Goal: Communication & Community: Connect with others

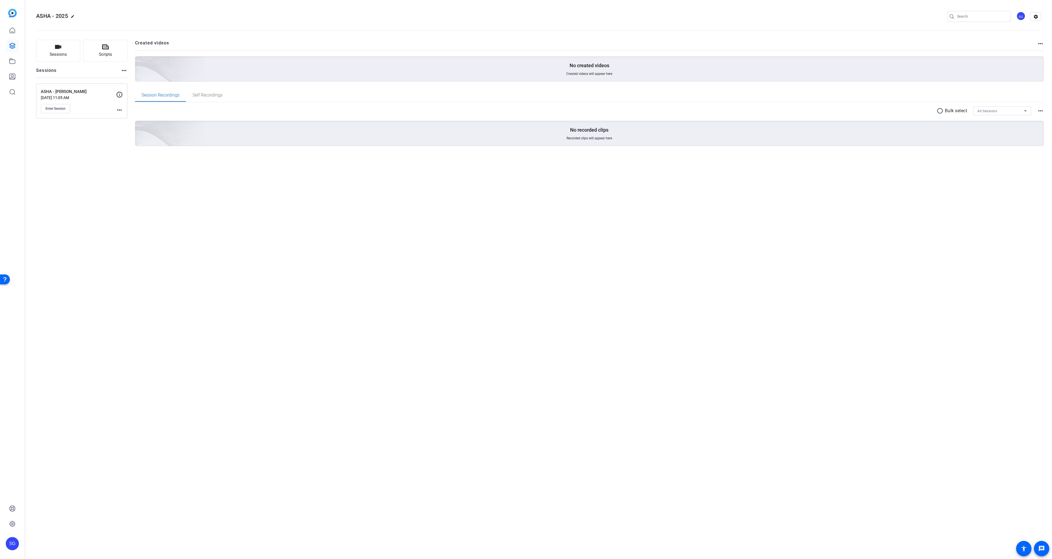
click at [56, 103] on div "ASHA - [PERSON_NAME] [DATE] 11:05 AM Enter Session" at bounding box center [78, 101] width 75 height 25
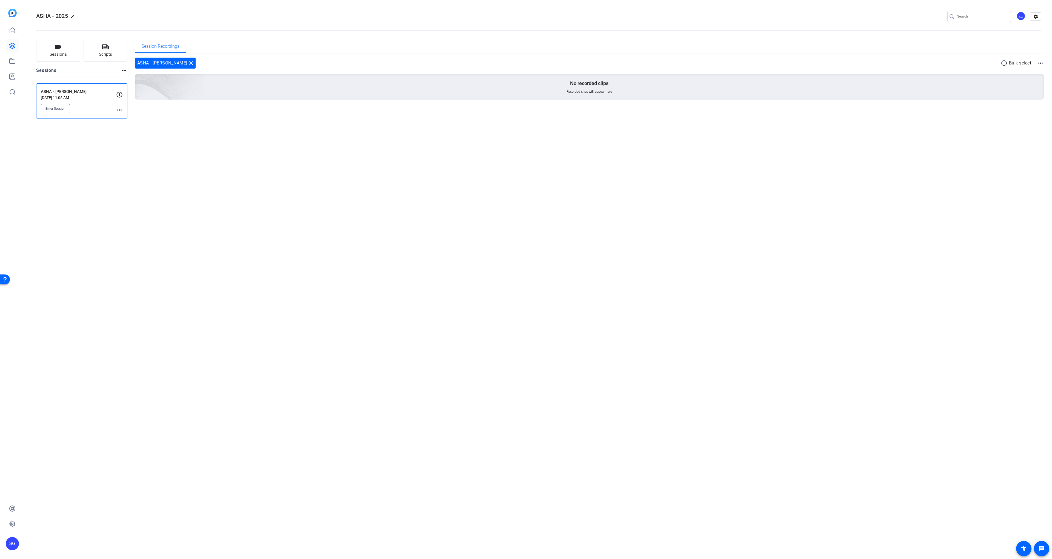
click at [52, 105] on button "Enter Session" at bounding box center [55, 108] width 29 height 9
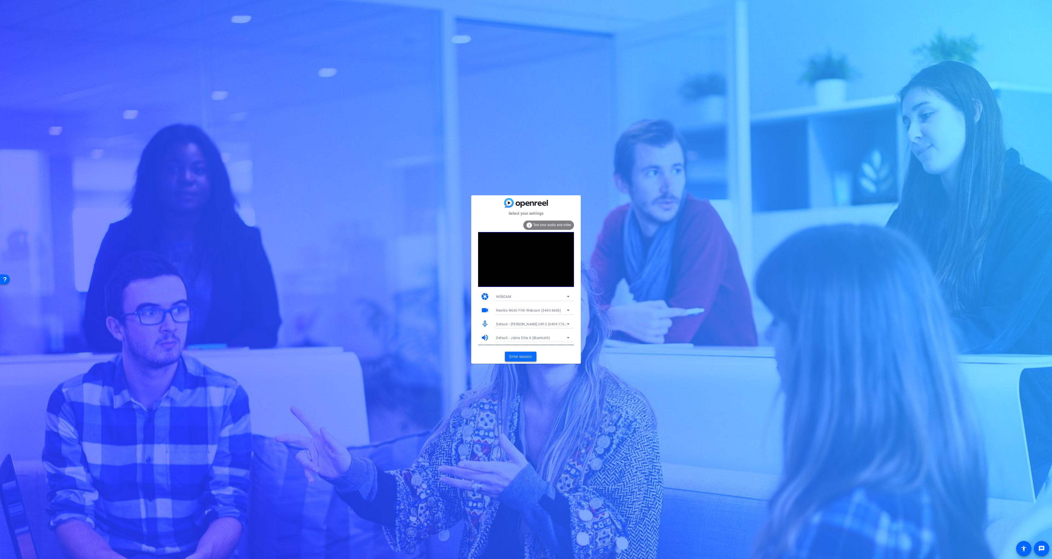
click at [520, 356] on span "Enter session" at bounding box center [520, 357] width 23 height 6
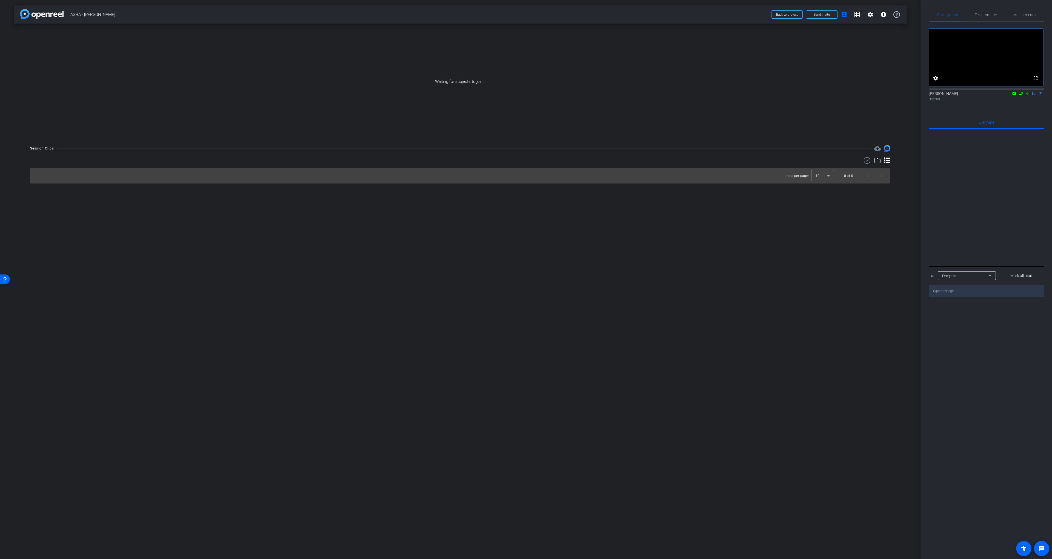
click at [1028, 95] on icon at bounding box center [1028, 94] width 2 height 4
click at [1020, 95] on icon at bounding box center [1021, 93] width 4 height 4
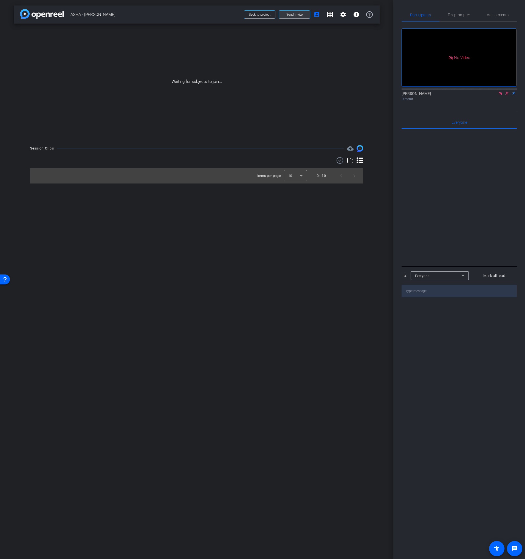
click at [291, 16] on span "Send invite" at bounding box center [294, 14] width 16 height 4
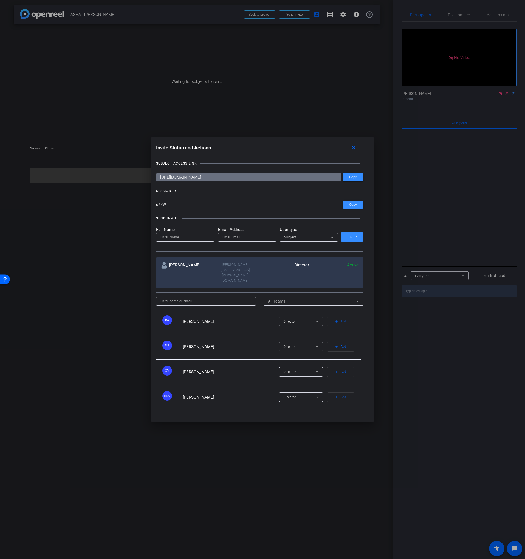
click at [13, 263] on div at bounding box center [262, 279] width 525 height 559
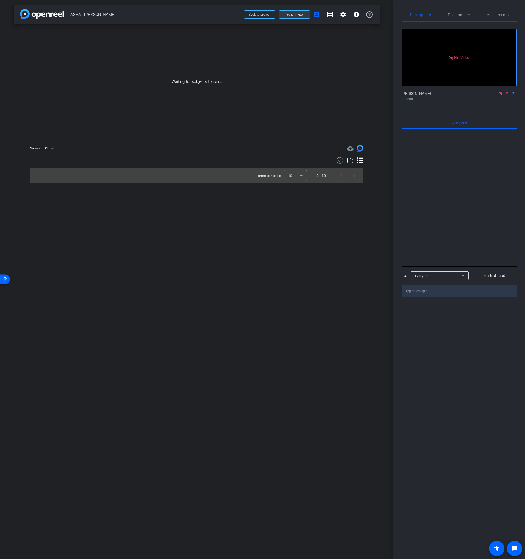
click at [293, 12] on span at bounding box center [294, 14] width 31 height 13
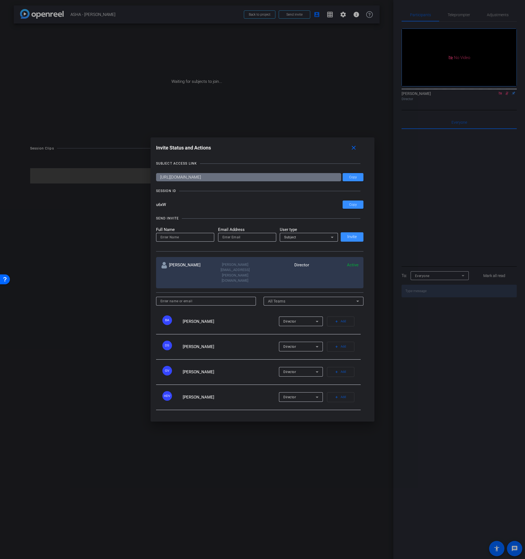
drag, startPoint x: 118, startPoint y: 73, endPoint x: 286, endPoint y: 55, distance: 168.1
click at [118, 73] on div at bounding box center [262, 279] width 525 height 559
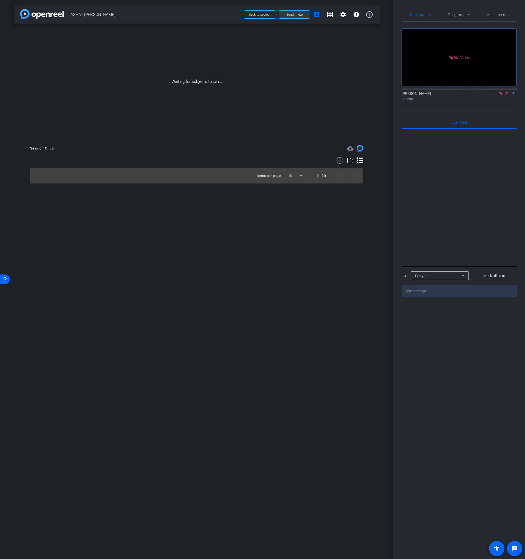
click at [296, 15] on span "Send invite" at bounding box center [294, 14] width 16 height 4
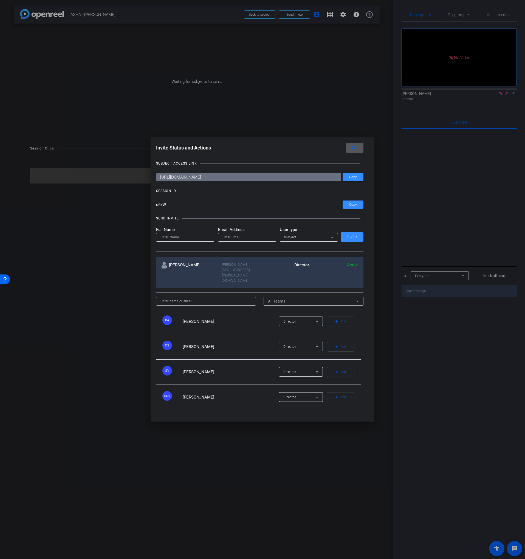
click at [176, 233] on mat-label "Full Name" at bounding box center [185, 229] width 58 height 6
click at [170, 240] on input at bounding box center [184, 237] width 49 height 7
paste input "[PERSON_NAME]"
type input "[PERSON_NAME]"
click at [255, 240] on input "email" at bounding box center [246, 237] width 49 height 7
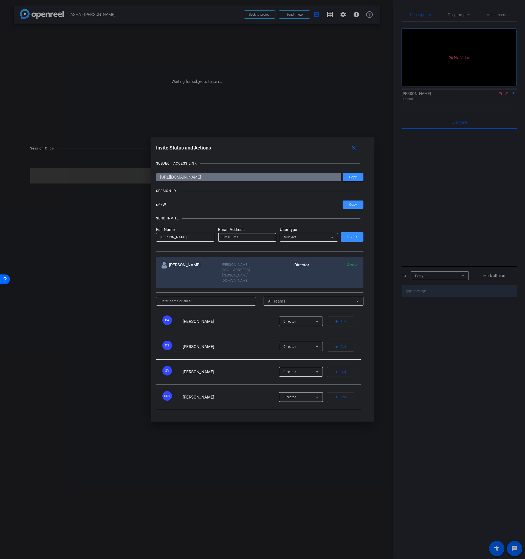
paste input "[EMAIL_ADDRESS][PERSON_NAME][DOMAIN_NAME]"
type input "[EMAIL_ADDRESS][PERSON_NAME][DOMAIN_NAME]"
click at [300, 240] on div "Subject" at bounding box center [307, 236] width 47 height 7
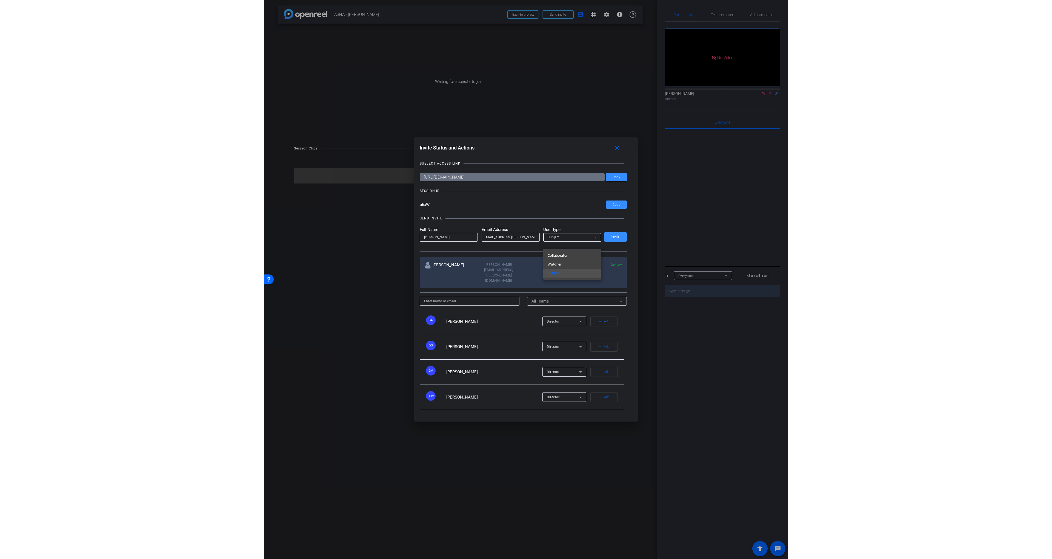
scroll to position [0, 0]
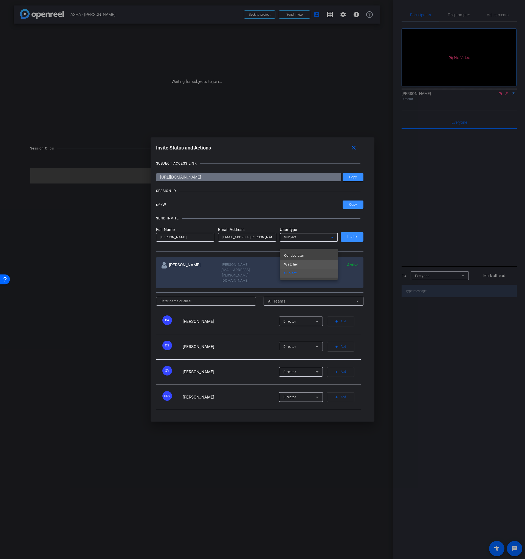
drag, startPoint x: 298, startPoint y: 263, endPoint x: 303, endPoint y: 262, distance: 5.2
click at [298, 263] on mat-option "Watcher" at bounding box center [309, 264] width 58 height 9
click at [350, 243] on span at bounding box center [351, 236] width 23 height 13
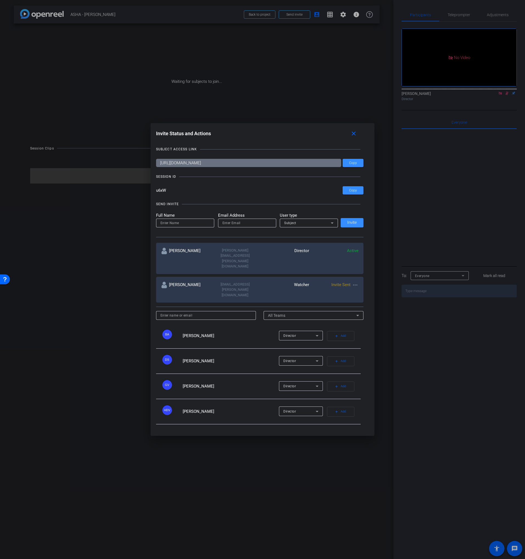
click at [228, 226] on input "email" at bounding box center [246, 223] width 49 height 7
paste input "[EMAIL_ADDRESS][DOMAIN_NAME]"
type input "[EMAIL_ADDRESS][DOMAIN_NAME]"
click at [192, 226] on input at bounding box center [184, 223] width 49 height 7
type input "[PERSON_NAME]"
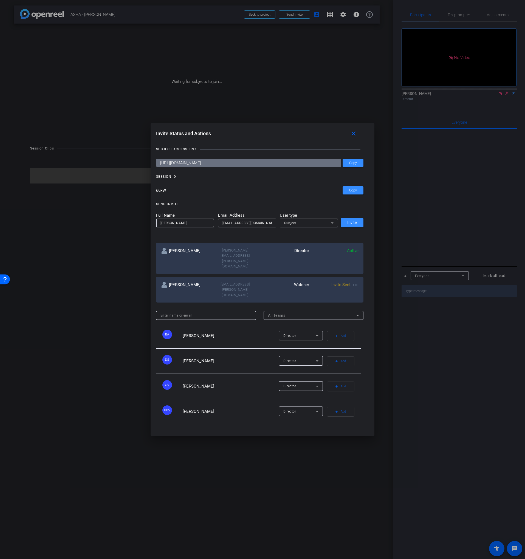
click at [329, 226] on icon at bounding box center [332, 223] width 7 height 7
click at [310, 255] on mat-option "Watcher" at bounding box center [309, 254] width 58 height 9
click at [353, 224] on span "Invite" at bounding box center [352, 222] width 10 height 4
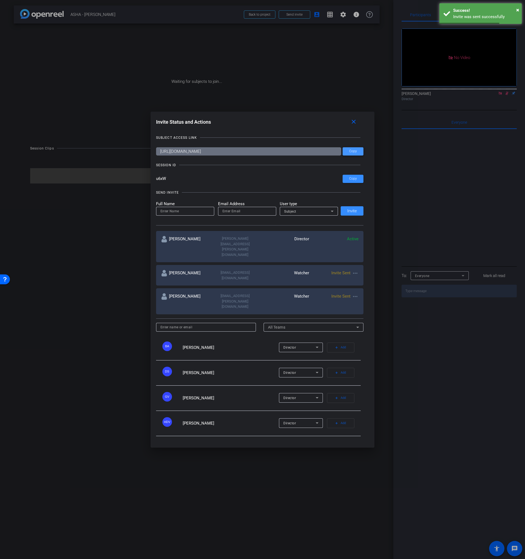
click at [354, 153] on span "Copy" at bounding box center [353, 151] width 8 height 4
click at [240, 214] on input "email" at bounding box center [246, 211] width 49 height 7
paste input "[EMAIL_ADDRESS][PERSON_NAME][DOMAIN_NAME]"
type input "[EMAIL_ADDRESS][PERSON_NAME][DOMAIN_NAME]"
click at [189, 214] on input at bounding box center [184, 211] width 49 height 7
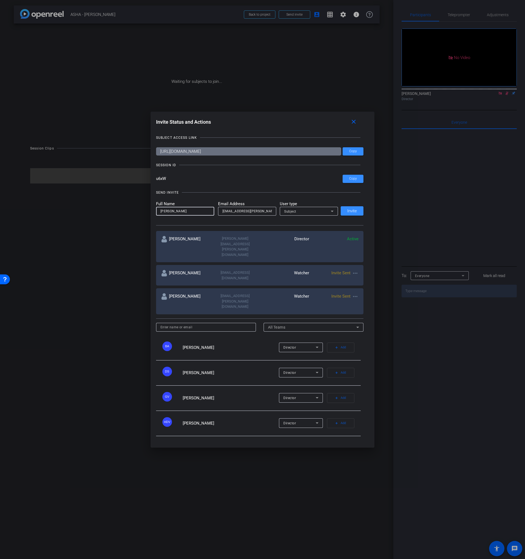
type input "[PERSON_NAME]"
click at [194, 213] on div "SEND INVITE Full Name [PERSON_NAME] Email Address [EMAIL_ADDRESS][PERSON_NAME][…" at bounding box center [259, 204] width 207 height 41
click at [226, 183] on input "u6xW" at bounding box center [249, 179] width 187 height 8
drag, startPoint x: 229, startPoint y: 209, endPoint x: 239, endPoint y: 210, distance: 9.9
click at [229, 195] on div "SEND INVITE" at bounding box center [259, 192] width 207 height 5
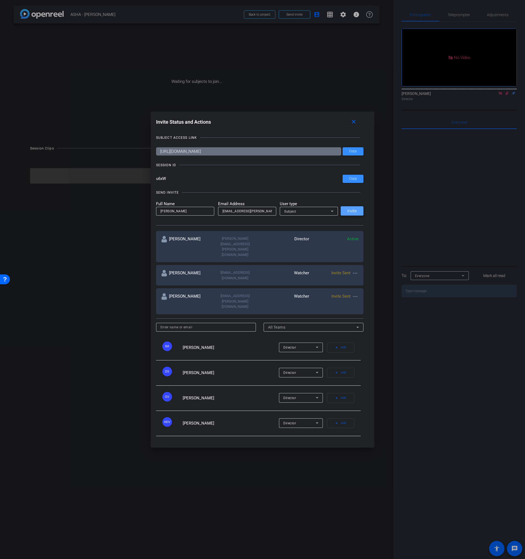
click at [353, 213] on span "Invite" at bounding box center [352, 211] width 10 height 4
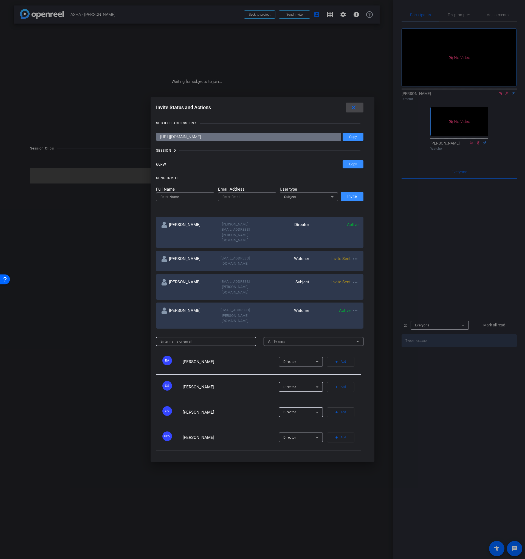
click at [352, 111] on mat-icon "close" at bounding box center [353, 107] width 7 height 7
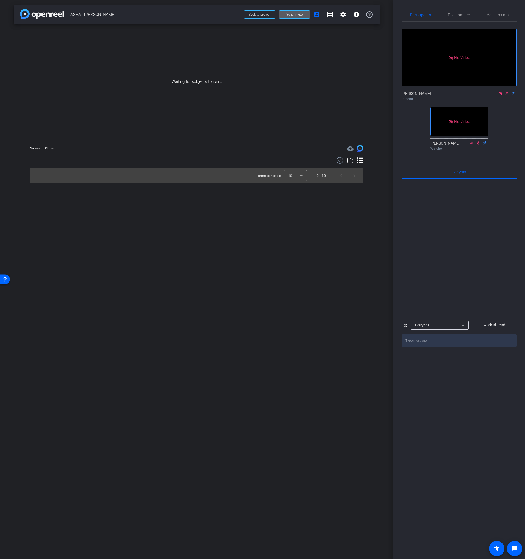
click at [297, 14] on span "Send invite" at bounding box center [294, 14] width 16 height 4
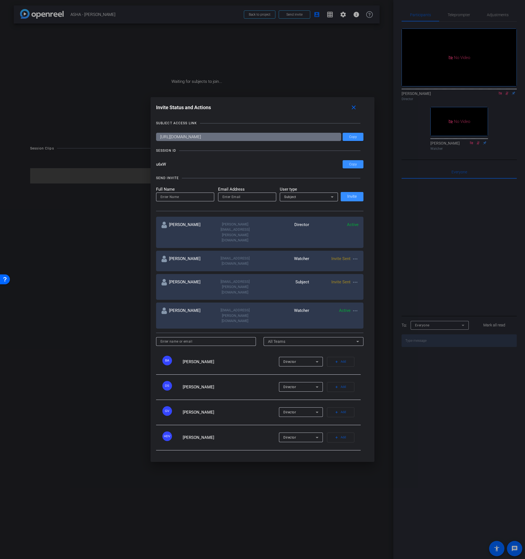
click at [212, 211] on div "SEND INVITE Full Name Email Address User type Subject Invite" at bounding box center [259, 190] width 207 height 41
click at [353, 262] on mat-icon "more_horiz" at bounding box center [355, 258] width 7 height 7
click at [318, 268] on div at bounding box center [262, 279] width 525 height 559
click at [355, 262] on mat-icon "more_horiz" at bounding box center [355, 258] width 7 height 7
click at [362, 277] on span "Re-Send Invite" at bounding box center [376, 277] width 41 height 7
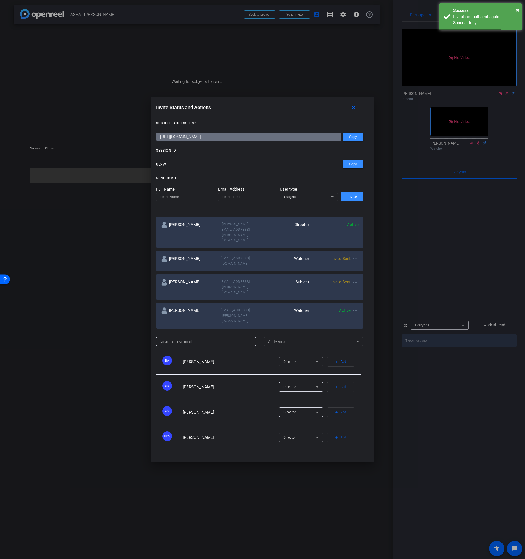
click at [357, 282] on mat-icon "more_horiz" at bounding box center [355, 282] width 7 height 7
click at [362, 295] on span "Re-Send Invite" at bounding box center [376, 297] width 41 height 7
click at [354, 111] on mat-icon "close" at bounding box center [353, 107] width 7 height 7
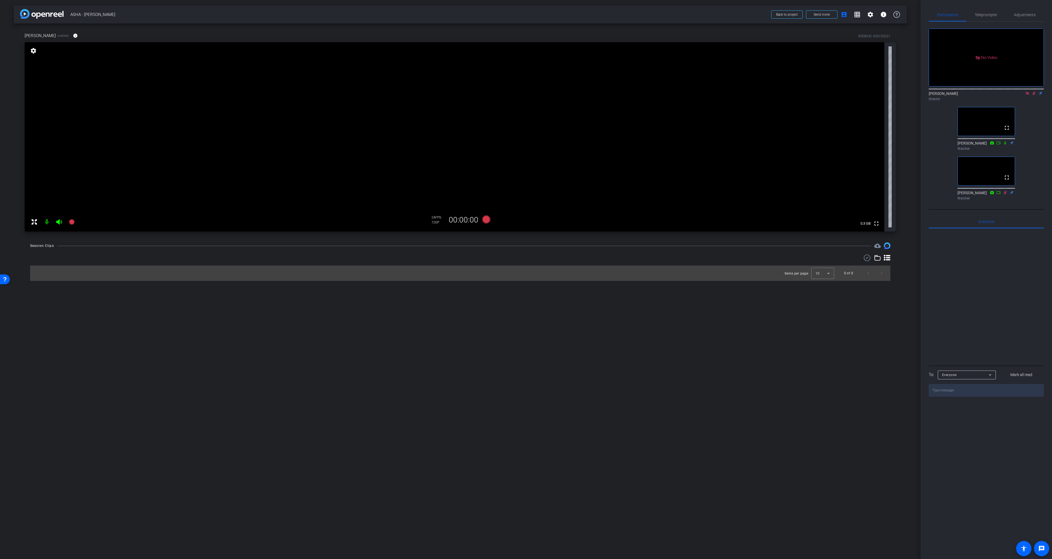
drag, startPoint x: 1032, startPoint y: 100, endPoint x: 1028, endPoint y: 100, distance: 4.7
click at [1032, 95] on icon at bounding box center [1034, 93] width 4 height 4
click at [1028, 95] on icon at bounding box center [1028, 93] width 4 height 4
click at [1010, 15] on div "Adjustments" at bounding box center [1025, 14] width 38 height 13
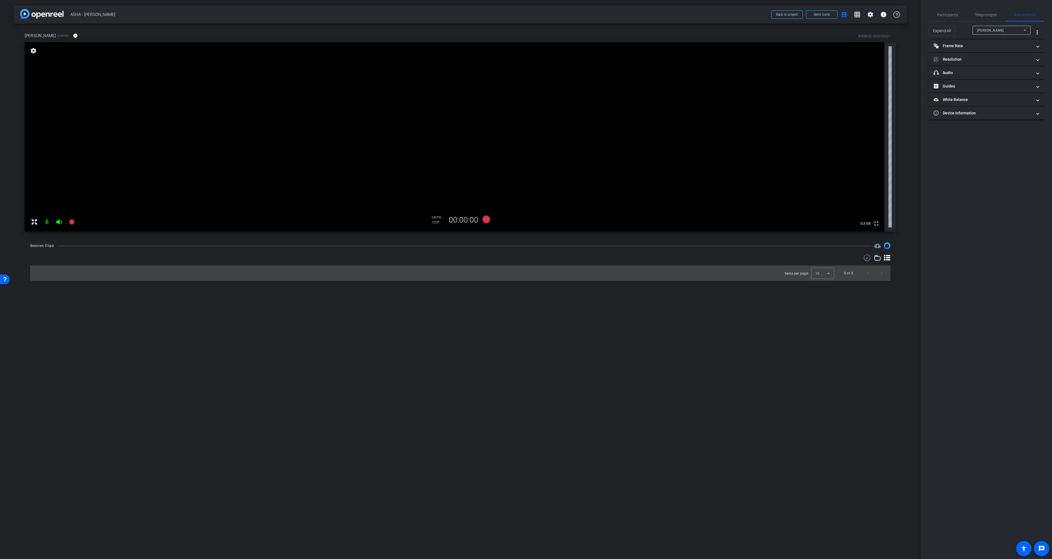
click at [995, 30] on span "[PERSON_NAME]" at bounding box center [990, 31] width 27 height 4
click at [990, 30] on div at bounding box center [526, 279] width 1052 height 559
click at [961, 47] on mat-panel-title "Frame Rate Frame Rate" at bounding box center [983, 46] width 99 height 6
click at [958, 47] on mat-panel-title "Frame Rate Frame Rate" at bounding box center [983, 48] width 99 height 6
click at [958, 60] on mat-panel-title "Resolution" at bounding box center [983, 59] width 99 height 6
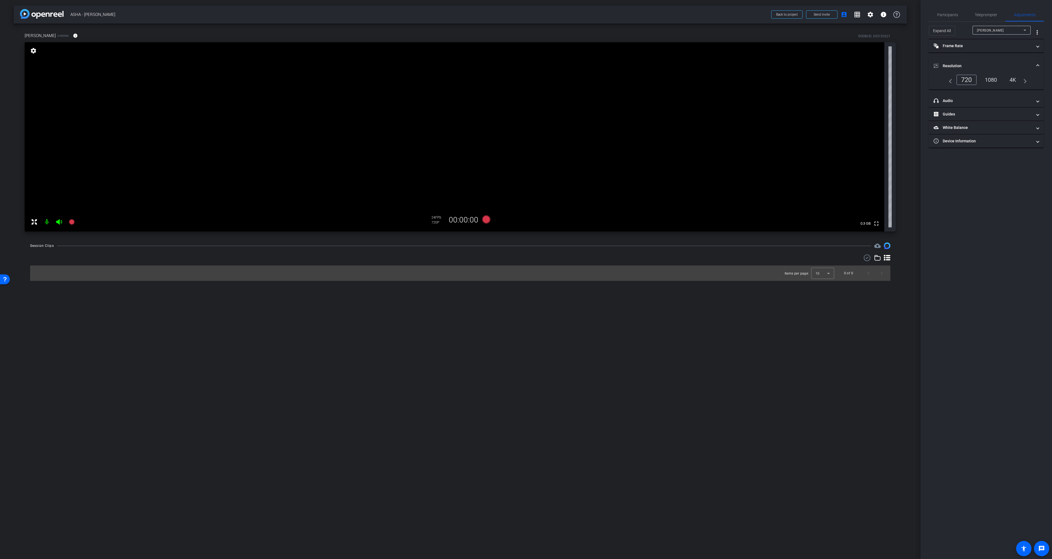
click at [993, 76] on div "1080" at bounding box center [991, 79] width 21 height 9
click at [965, 44] on mat-panel-title "Frame Rate Frame Rate" at bounding box center [983, 46] width 99 height 6
drag, startPoint x: 956, startPoint y: 50, endPoint x: 956, endPoint y: 53, distance: 3.6
click at [956, 50] on mat-panel-title "Frame Rate Frame Rate" at bounding box center [983, 48] width 99 height 6
click at [959, 61] on mat-expansion-panel-header "Resolution" at bounding box center [986, 66] width 115 height 18
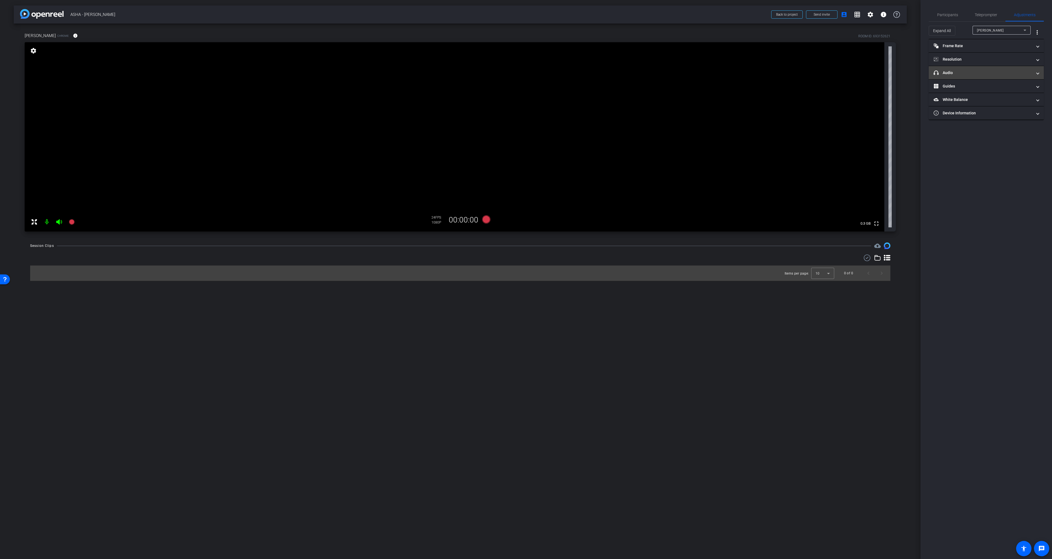
click at [962, 75] on mat-panel-title "headphone icon Audio" at bounding box center [983, 73] width 99 height 6
click at [964, 73] on mat-expansion-panel-header "headphone icon Audio" at bounding box center [986, 79] width 115 height 18
click at [944, 13] on span "Participants" at bounding box center [948, 15] width 21 height 4
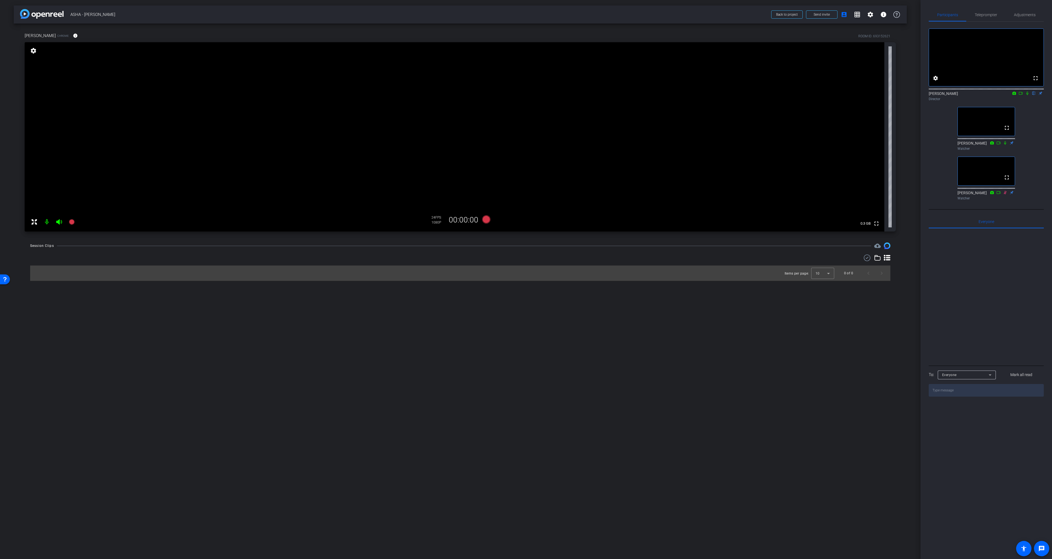
click at [941, 121] on div "fullscreen settings [PERSON_NAME] flip Director fullscreen [PERSON_NAME] Watche…" at bounding box center [986, 112] width 115 height 181
click at [665, 150] on video at bounding box center [455, 136] width 860 height 189
click at [655, 159] on video at bounding box center [455, 136] width 860 height 189
click at [650, 272] on div "Items per page: 10 0 of 0" at bounding box center [460, 272] width 861 height 15
click at [600, 270] on div "Items per page: 10 0 of 0" at bounding box center [460, 272] width 861 height 15
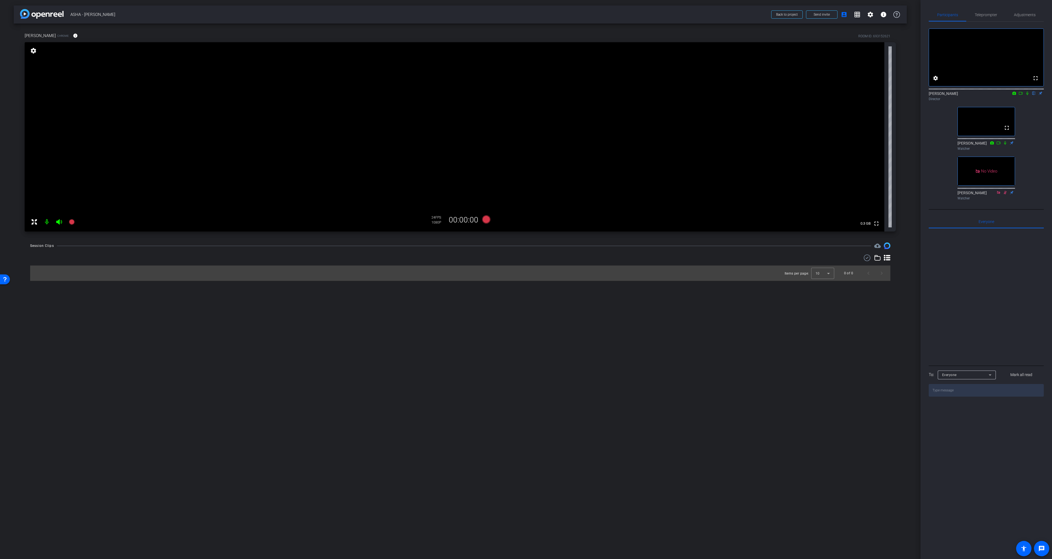
drag, startPoint x: 475, startPoint y: 246, endPoint x: 487, endPoint y: 246, distance: 11.2
click at [475, 246] on div "Session Clips cloud_upload" at bounding box center [460, 245] width 861 height 7
click at [72, 37] on span at bounding box center [75, 35] width 13 height 13
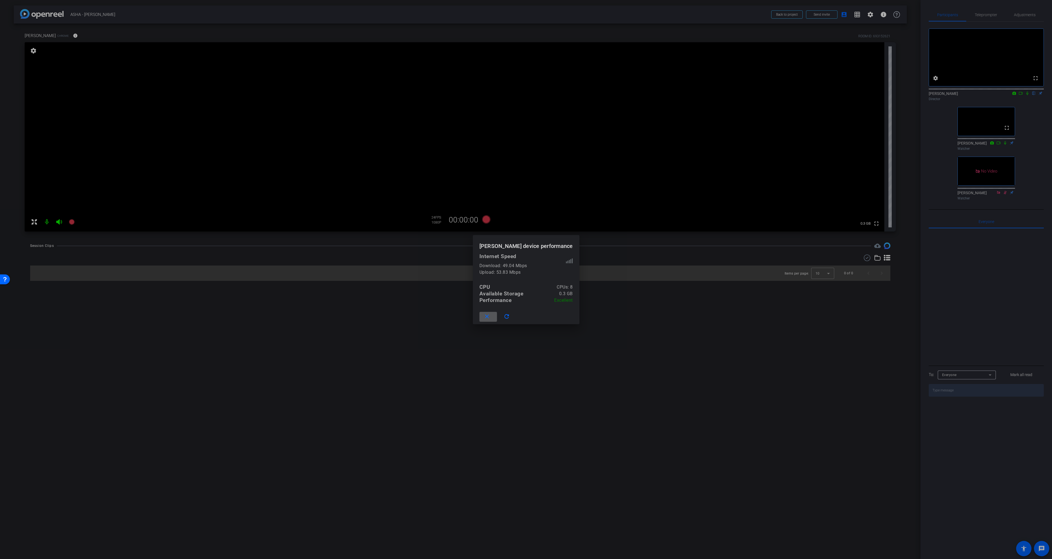
click at [491, 317] on mat-icon "close" at bounding box center [487, 316] width 7 height 7
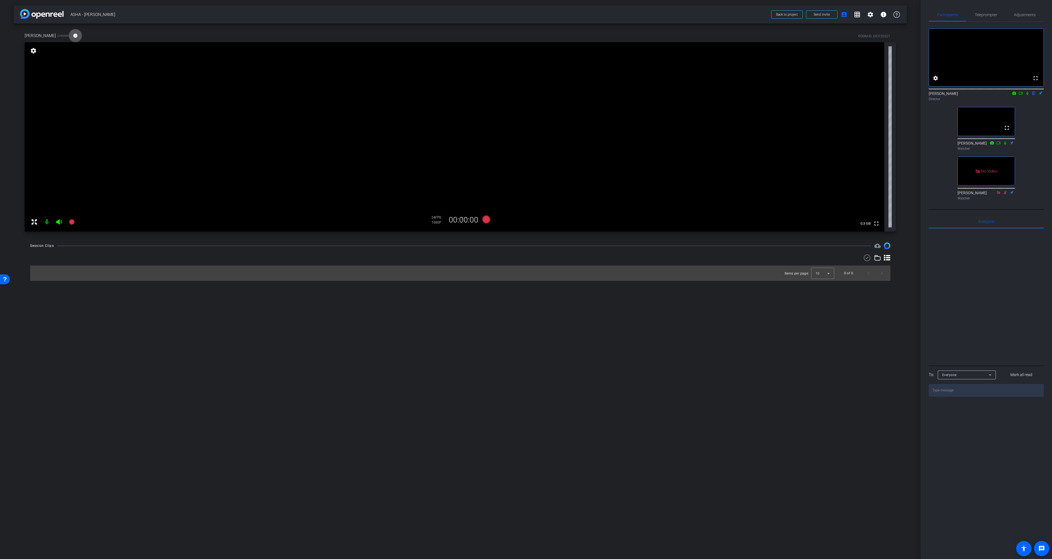
click at [864, 224] on span "0.3 GB" at bounding box center [866, 223] width 14 height 7
click at [1031, 140] on div "fullscreen settings [PERSON_NAME] flip Director fullscreen [PERSON_NAME] Watche…" at bounding box center [986, 112] width 115 height 181
click at [1034, 16] on span "Adjustments" at bounding box center [1025, 15] width 22 height 4
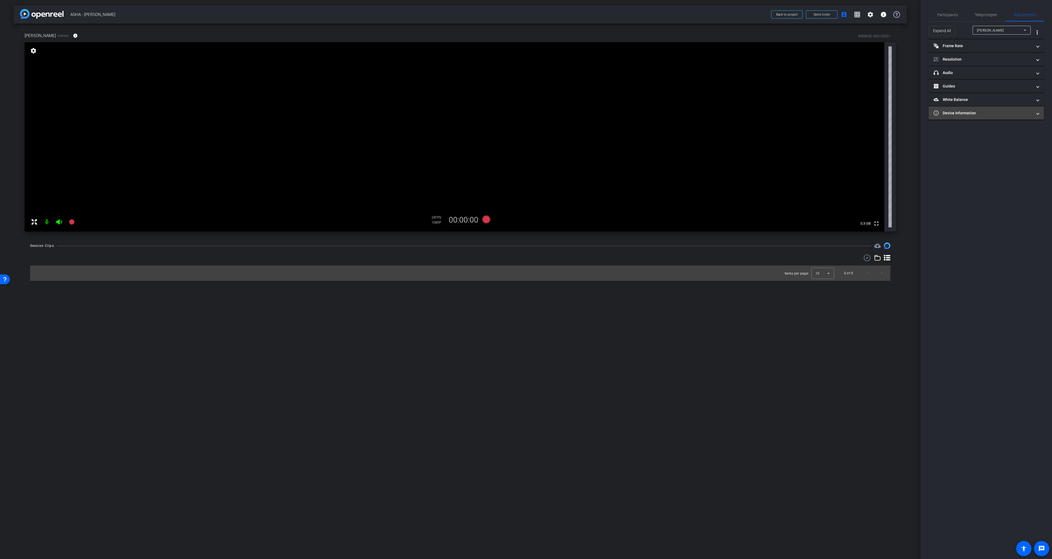
click at [978, 116] on mat-expansion-panel-header "Device Information" at bounding box center [986, 112] width 115 height 13
click at [983, 113] on mat-expansion-panel-header "Device Information" at bounding box center [986, 120] width 115 height 18
drag, startPoint x: 955, startPoint y: 49, endPoint x: 955, endPoint y: 36, distance: 12.3
click at [955, 49] on mat-expansion-panel-header "Frame Rate Frame Rate" at bounding box center [986, 45] width 115 height 13
click at [949, 17] on span "Participants" at bounding box center [948, 15] width 21 height 4
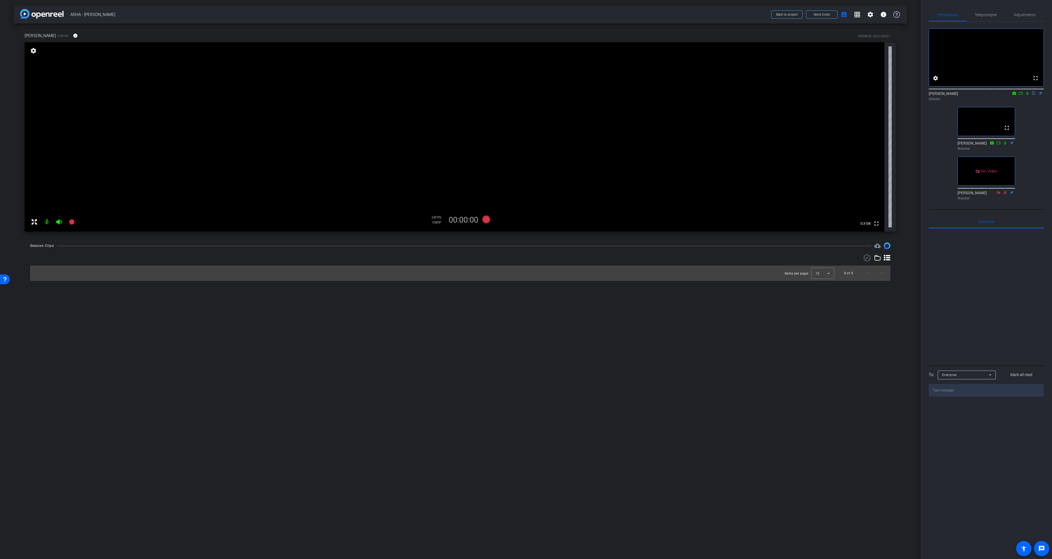
click at [377, 415] on div "arrow_back ASHA - [PERSON_NAME] Back to project Send invite account_box grid_on…" at bounding box center [460, 279] width 921 height 559
drag, startPoint x: 312, startPoint y: 313, endPoint x: 480, endPoint y: 199, distance: 202.8
click at [312, 313] on div "arrow_back ASHA - [PERSON_NAME] Back to project Send invite account_box grid_on…" at bounding box center [460, 279] width 921 height 559
click at [486, 222] on icon at bounding box center [486, 219] width 8 height 8
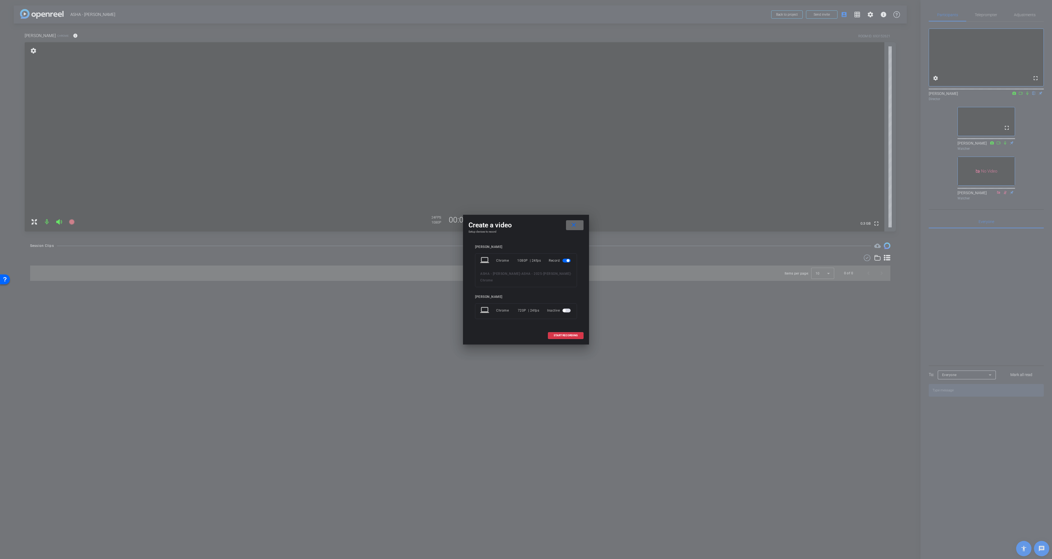
click at [577, 225] on span at bounding box center [575, 224] width 18 height 13
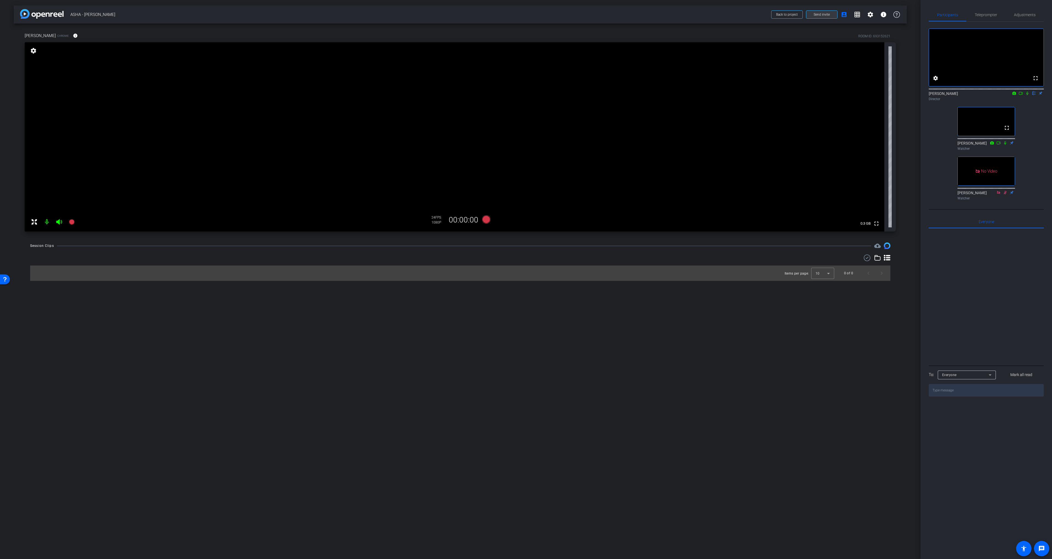
click at [816, 16] on span "Send invite" at bounding box center [822, 14] width 16 height 4
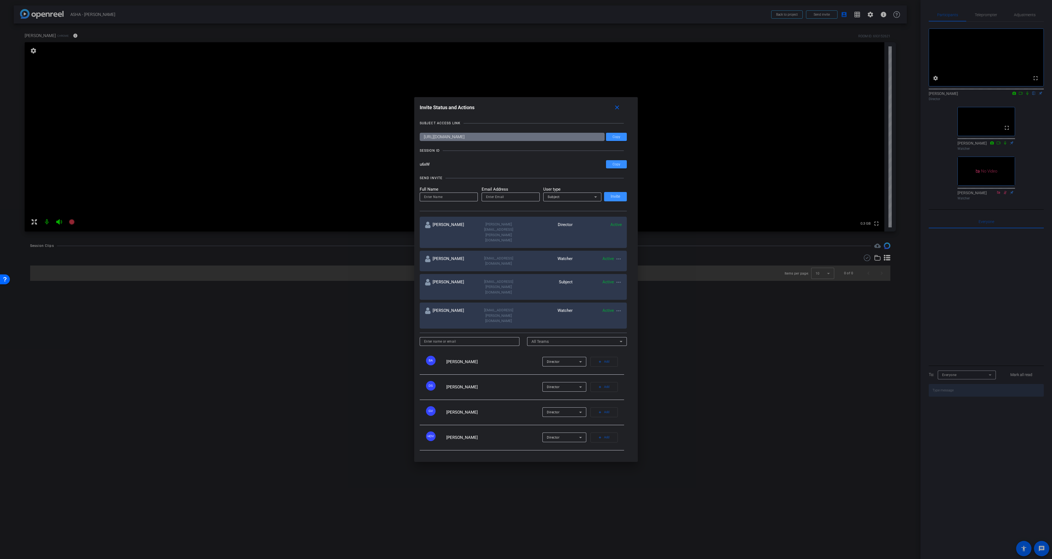
click at [617, 262] on mat-icon "more_horiz" at bounding box center [619, 258] width 7 height 7
click at [602, 262] on div at bounding box center [526, 279] width 1052 height 559
click at [5, 281] on div "Open Resource Center" at bounding box center [5, 279] width 4 height 4
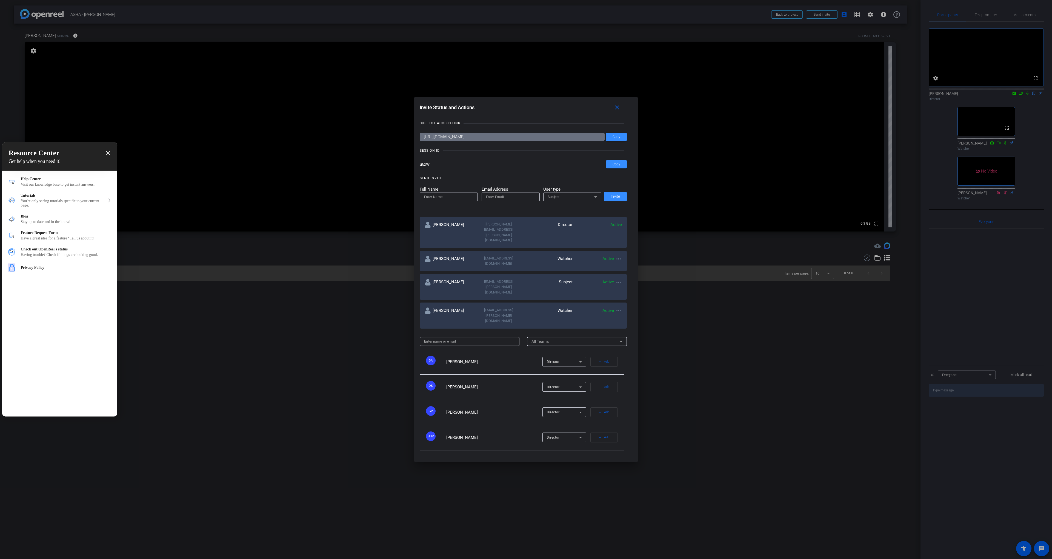
click at [570, 278] on div at bounding box center [526, 279] width 1052 height 559
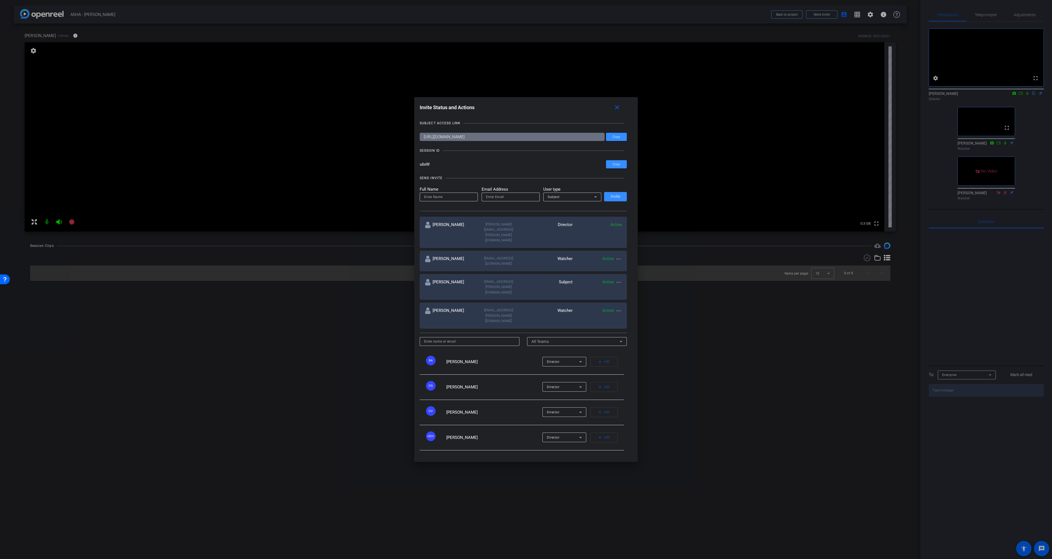
click at [619, 262] on mat-icon "more_horiz" at bounding box center [619, 258] width 7 height 7
click at [624, 283] on span "Update and Re-Send Invite" at bounding box center [640, 284] width 41 height 7
type input "[PERSON_NAME]"
type input "[EMAIL_ADDRESS][DOMAIN_NAME]"
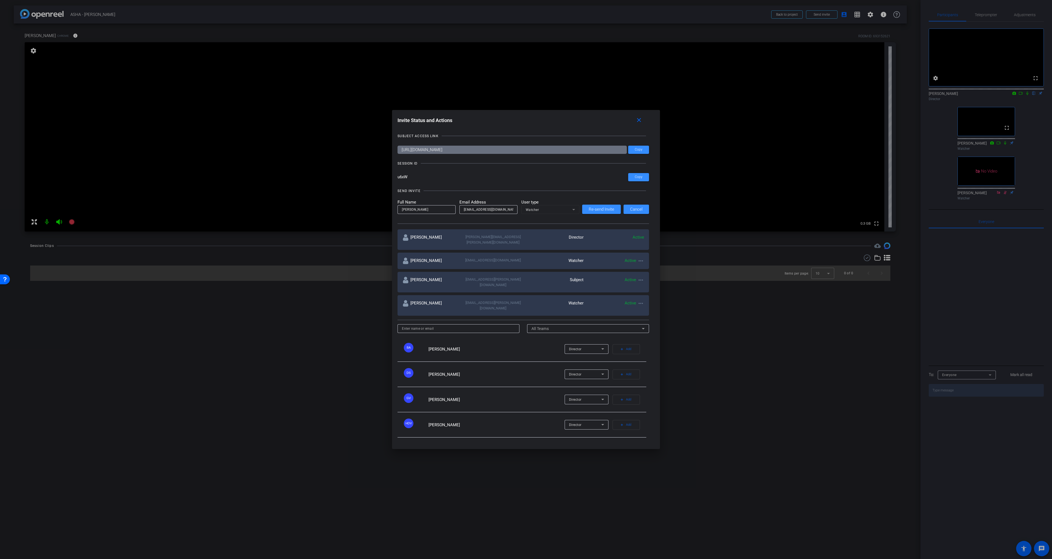
click at [569, 264] on div "Watcher" at bounding box center [553, 260] width 60 height 7
click at [553, 213] on mat-form-field "Watcher" at bounding box center [551, 209] width 58 height 9
click at [574, 214] on mat-form-field "Watcher" at bounding box center [551, 209] width 58 height 9
click at [508, 213] on input "[EMAIL_ADDRESS][DOMAIN_NAME]" at bounding box center [488, 209] width 49 height 7
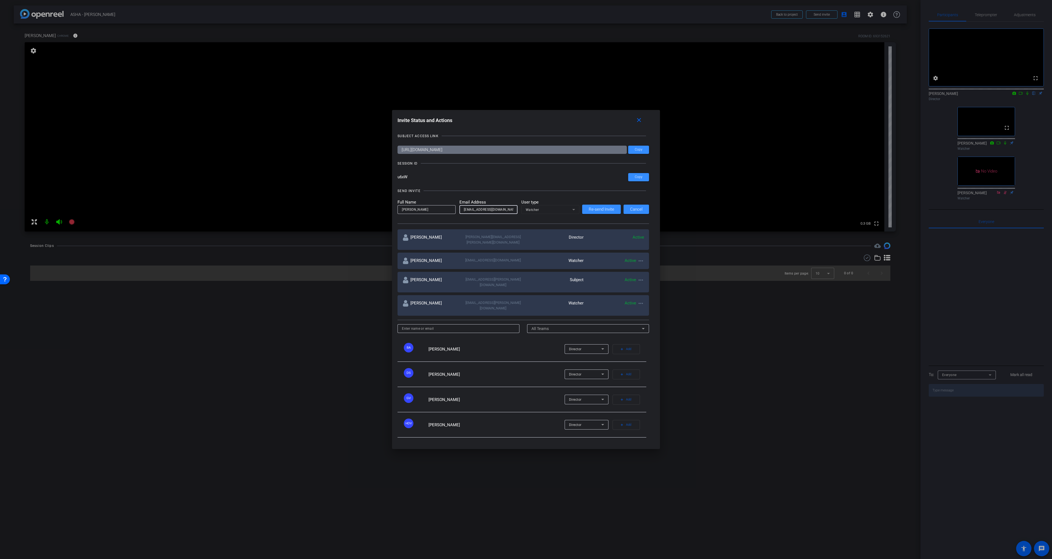
click at [508, 213] on input "[EMAIL_ADDRESS][DOMAIN_NAME]" at bounding box center [488, 209] width 49 height 7
click at [621, 212] on div "Full Name [PERSON_NAME] Email Address [EMAIL_ADDRESS][DOMAIN_NAME] User type Wa…" at bounding box center [524, 206] width 252 height 15
click at [628, 213] on span at bounding box center [636, 209] width 25 height 13
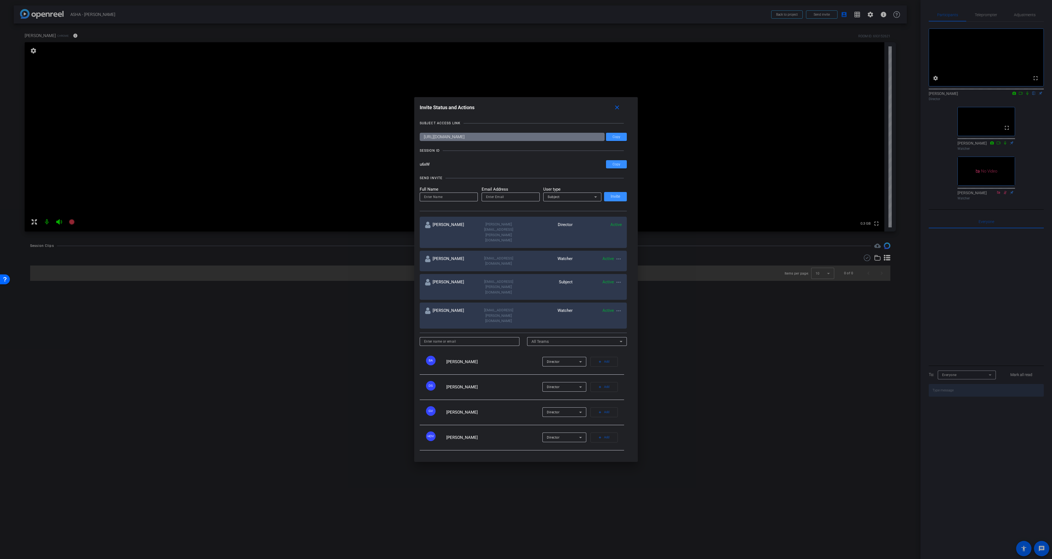
click at [491, 262] on div "[EMAIL_ADDRESS][DOMAIN_NAME]" at bounding box center [498, 260] width 49 height 11
copy div "[EMAIL_ADDRESS][DOMAIN_NAME]"
click at [492, 200] on input "email" at bounding box center [510, 196] width 49 height 7
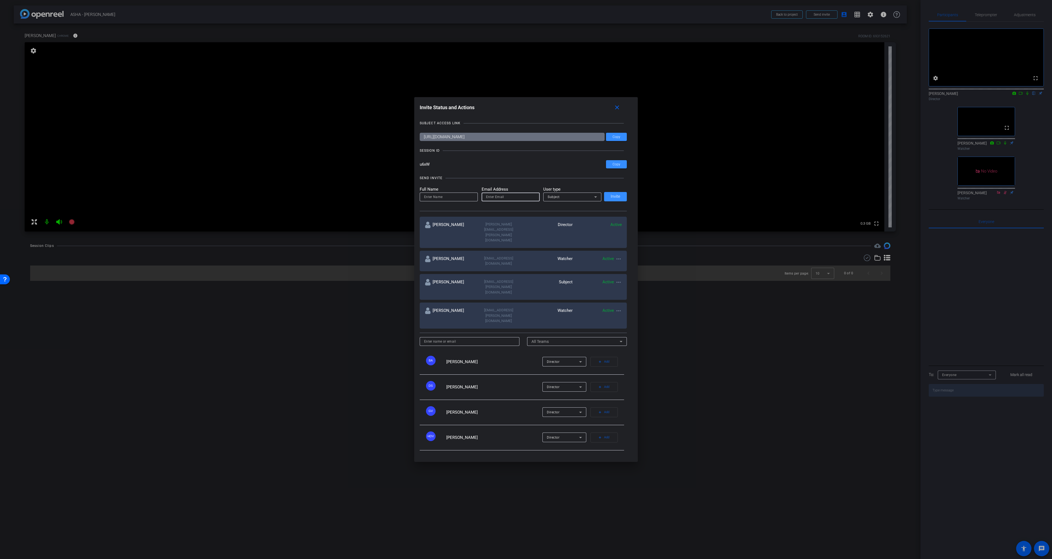
paste input "[EMAIL_ADDRESS][DOMAIN_NAME]"
type input "[EMAIL_ADDRESS][DOMAIN_NAME]"
click at [457, 200] on input at bounding box center [448, 196] width 49 height 7
type input "[PERSON_NAME]"
click at [590, 201] on div "SEND INVITE Full Name [PERSON_NAME] Email Address [EMAIL_ADDRESS][DOMAIN_NAME] …" at bounding box center [523, 190] width 207 height 41
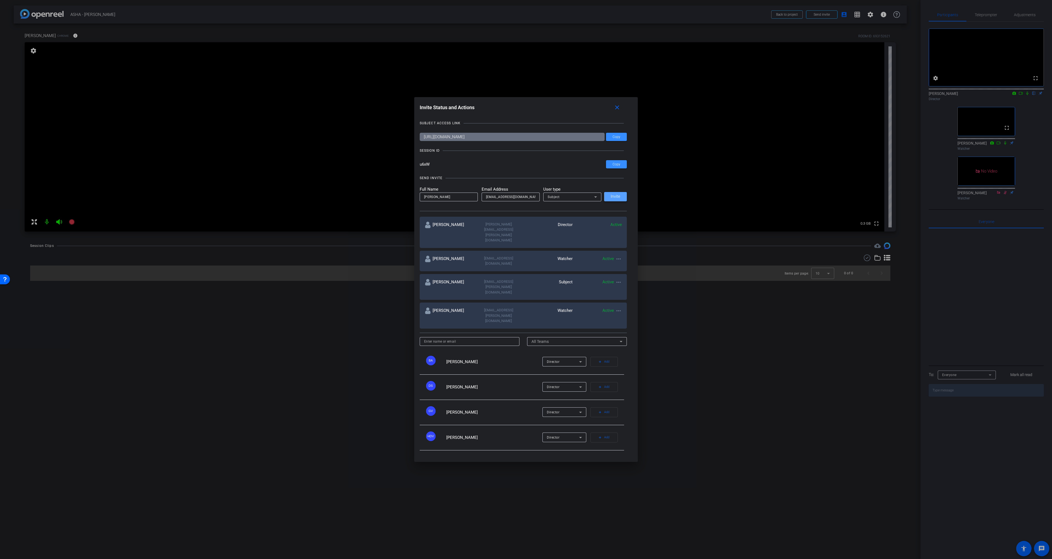
click at [615, 198] on span "Invite" at bounding box center [616, 196] width 10 height 4
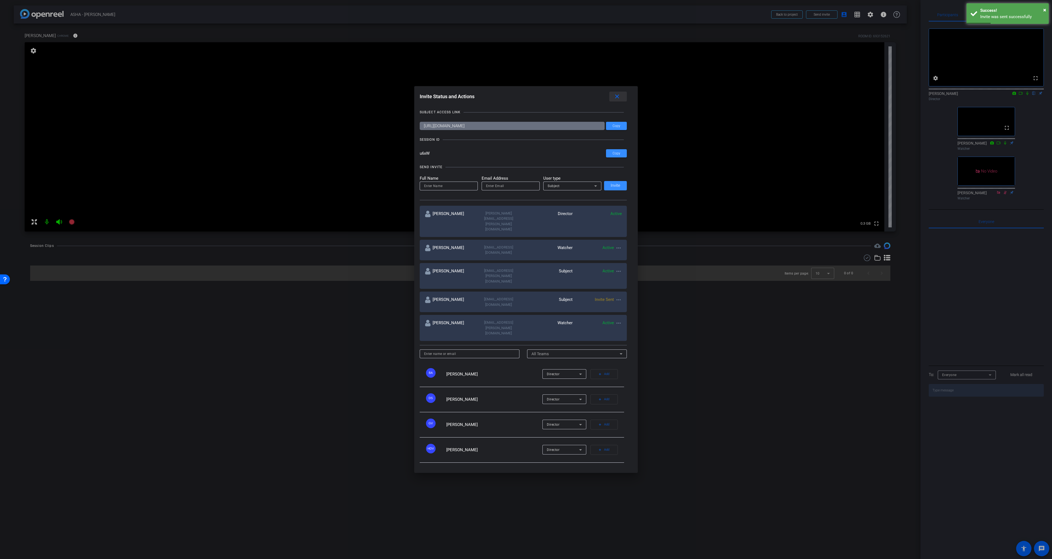
click at [618, 100] on mat-icon "close" at bounding box center [617, 96] width 7 height 7
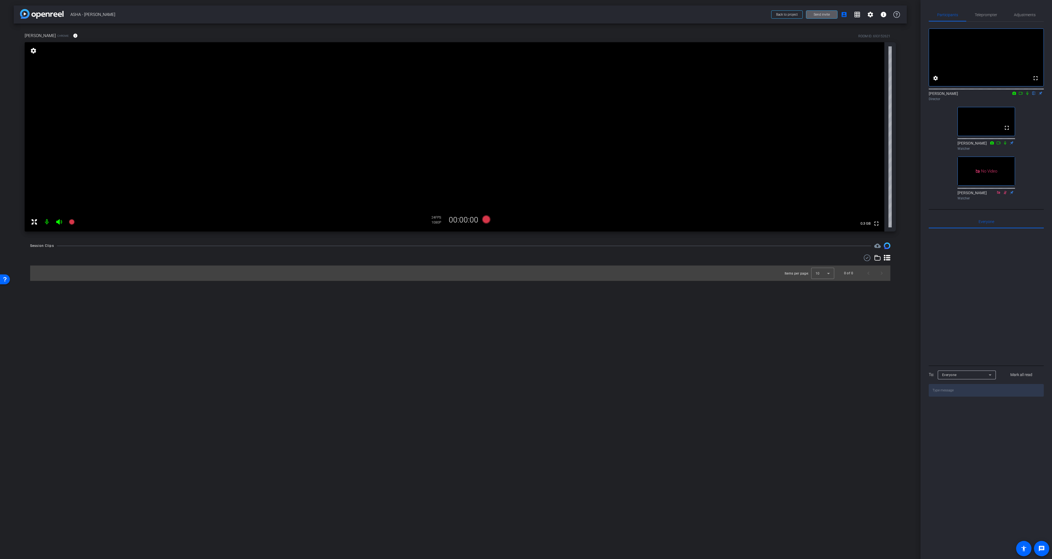
click at [723, 247] on div "Session Clips cloud_upload" at bounding box center [460, 245] width 861 height 7
click at [485, 221] on icon at bounding box center [486, 219] width 8 height 8
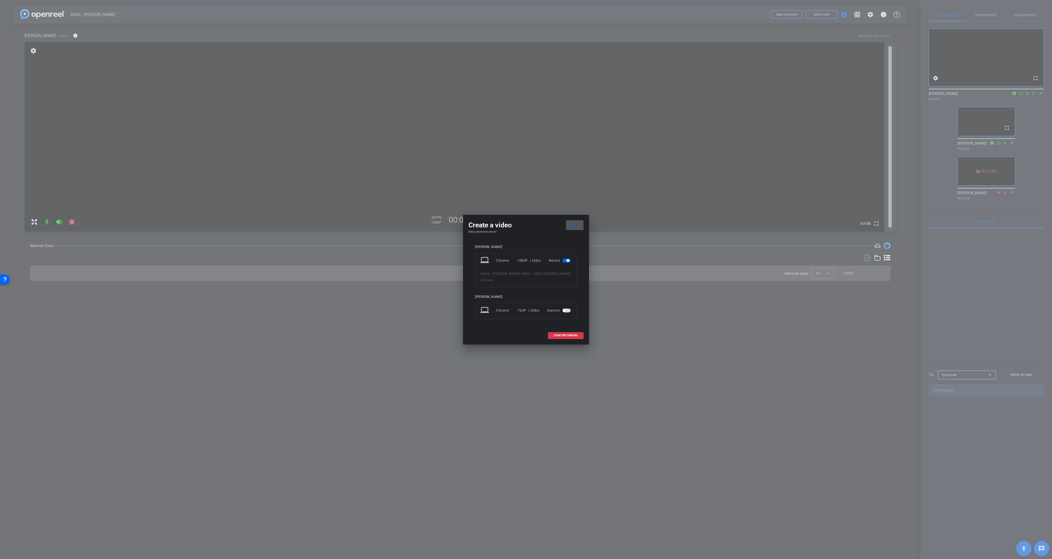
click at [529, 282] on div "ASHA - [PERSON_NAME] - ASHA - 2025 - [PERSON_NAME] - Chrome" at bounding box center [526, 276] width 92 height 13
click at [576, 225] on mat-icon "close" at bounding box center [574, 224] width 7 height 7
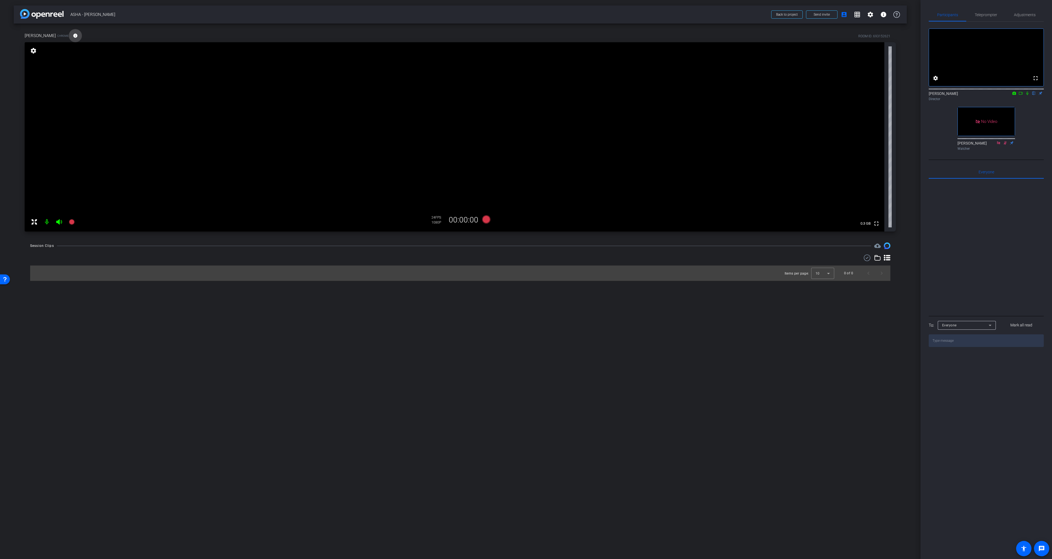
click at [73, 36] on mat-icon "info" at bounding box center [75, 35] width 5 height 5
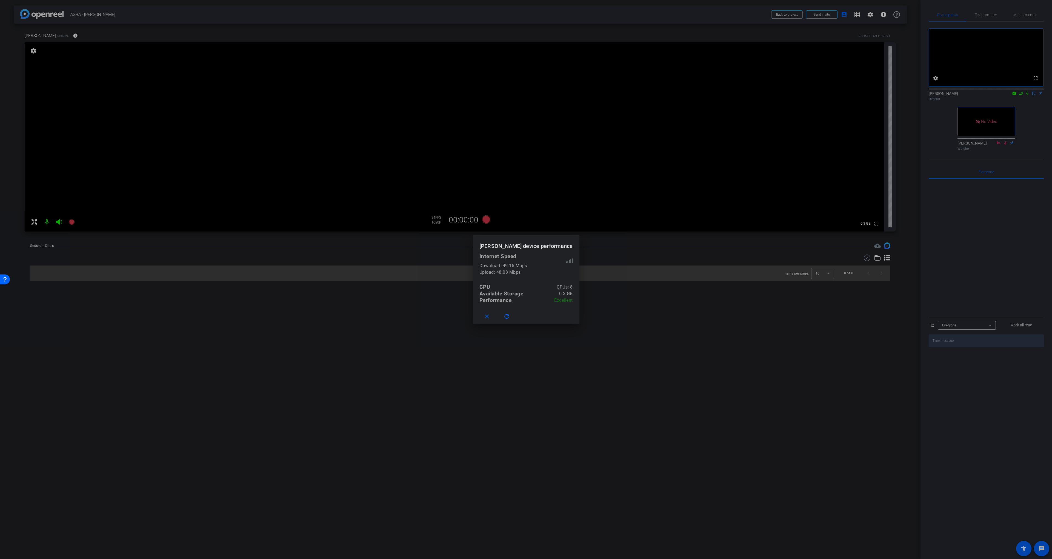
click at [70, 36] on div at bounding box center [526, 279] width 1052 height 559
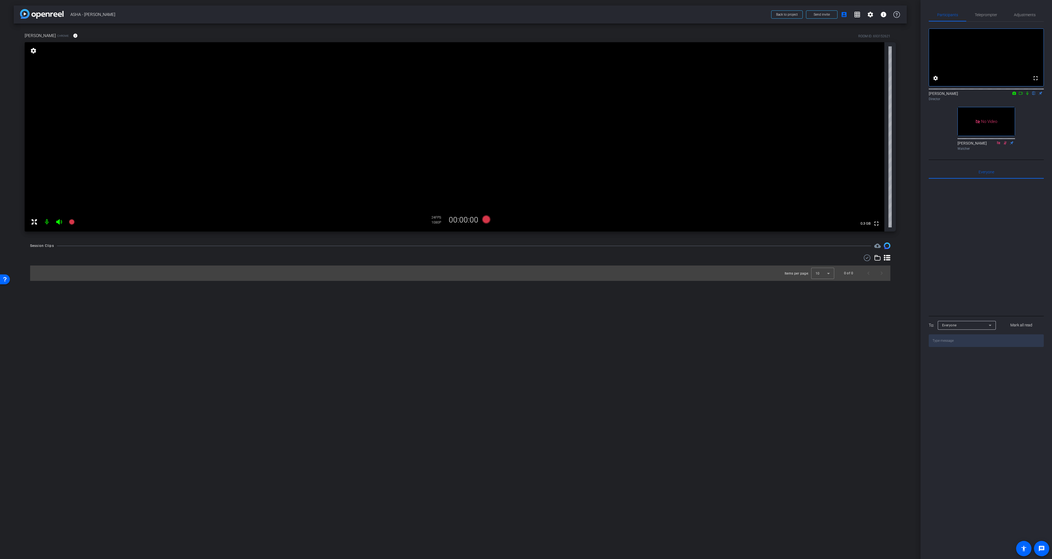
click at [106, 34] on div "[PERSON_NAME] Chrome info ROOM ID: 693152621" at bounding box center [461, 35] width 872 height 13
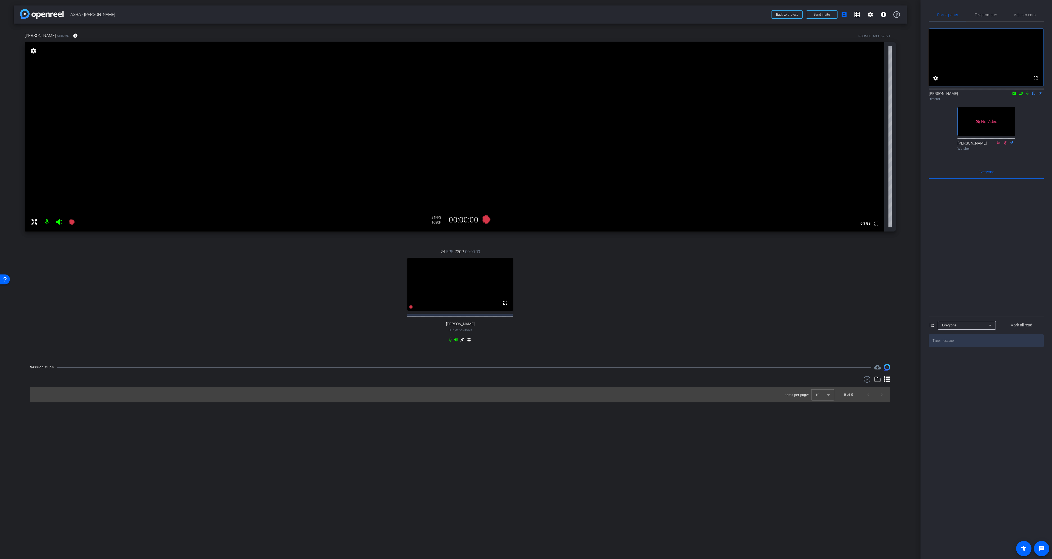
click at [645, 272] on div "24 FPS 720P 00:00:00 fullscreen [PERSON_NAME] Subject - Chrome settings" at bounding box center [461, 296] width 872 height 113
click at [602, 247] on div "24 FPS 720P 00:00:00 fullscreen [PERSON_NAME] Subject - Chrome settings" at bounding box center [461, 296] width 872 height 113
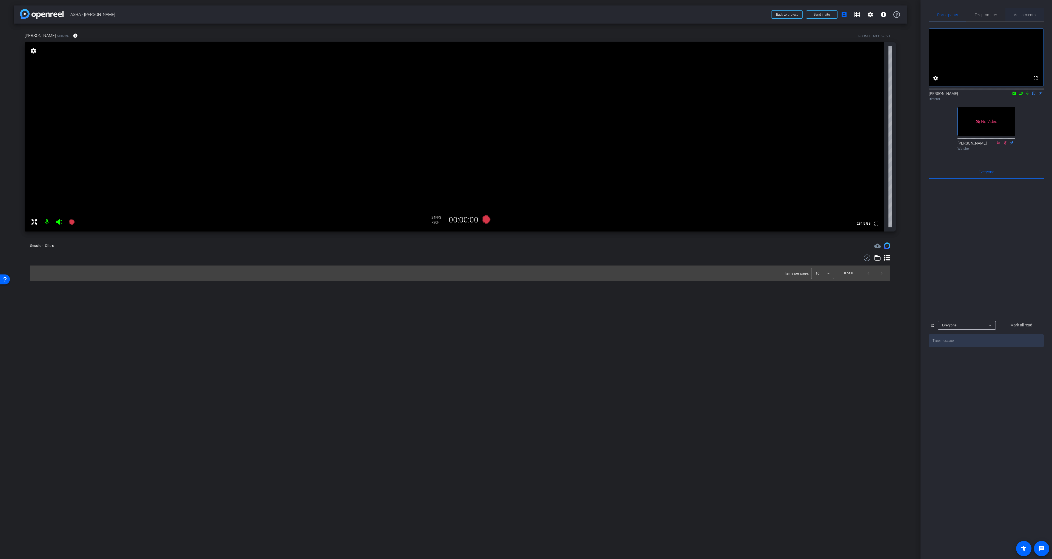
click at [1021, 18] on span "Adjustments" at bounding box center [1025, 14] width 22 height 13
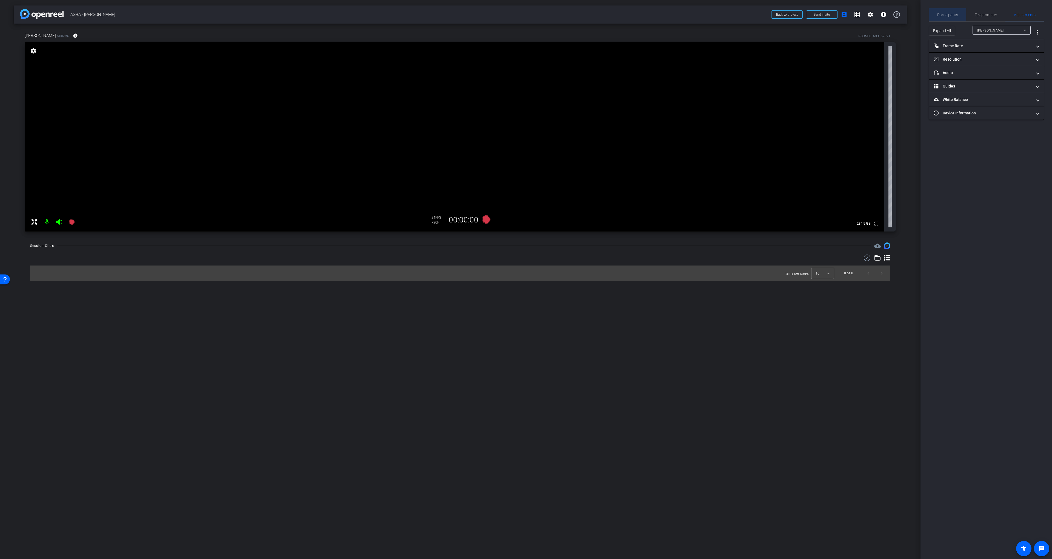
click at [948, 12] on span "Participants" at bounding box center [948, 14] width 21 height 13
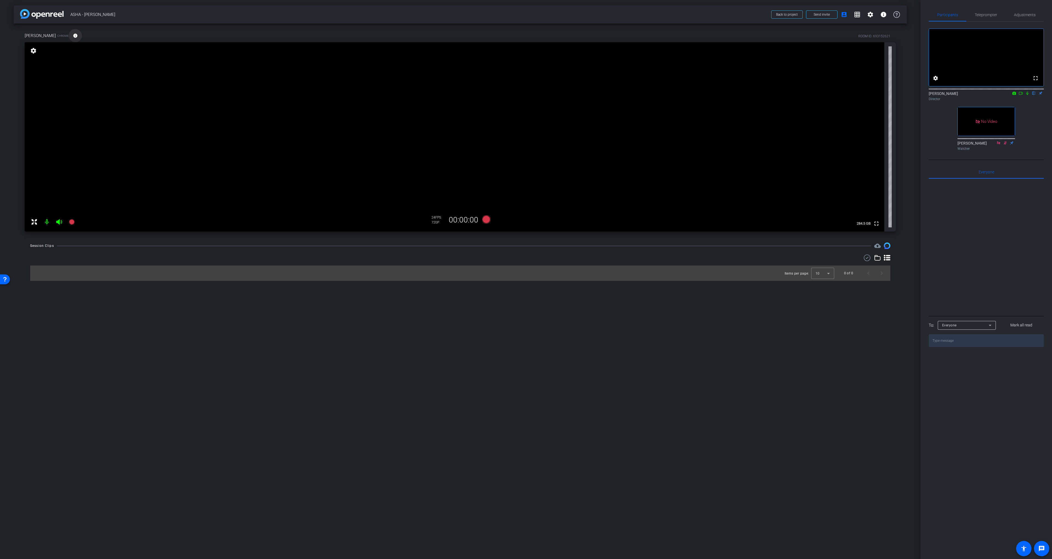
click at [69, 35] on span at bounding box center [75, 35] width 13 height 13
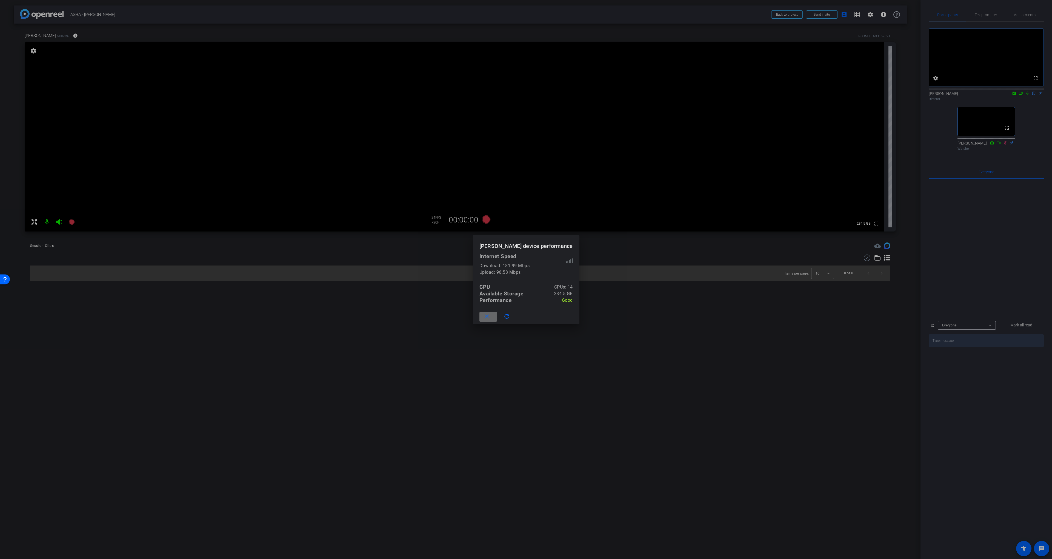
click at [491, 314] on mat-icon "close" at bounding box center [487, 316] width 7 height 7
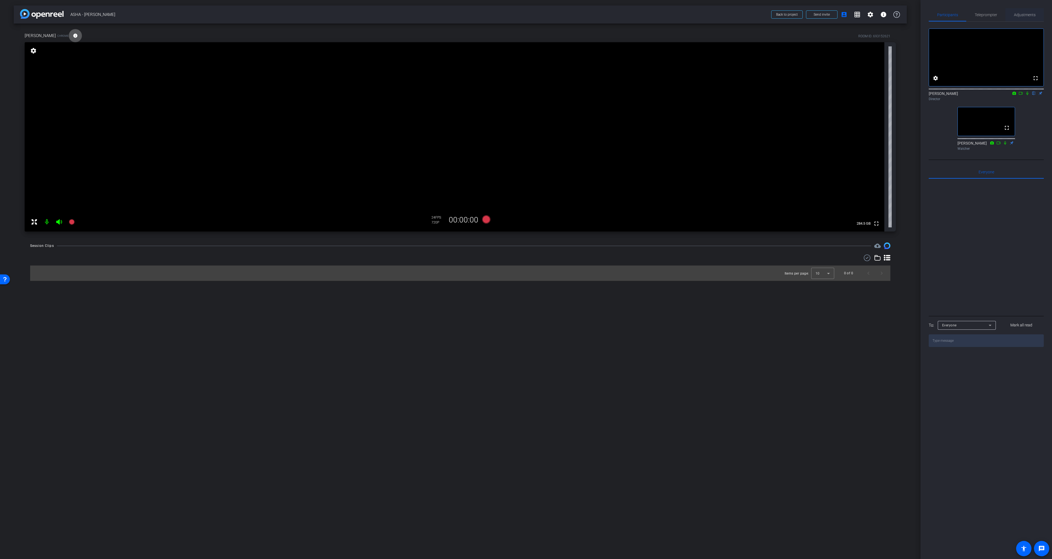
click at [1017, 16] on span "Adjustments" at bounding box center [1025, 15] width 22 height 4
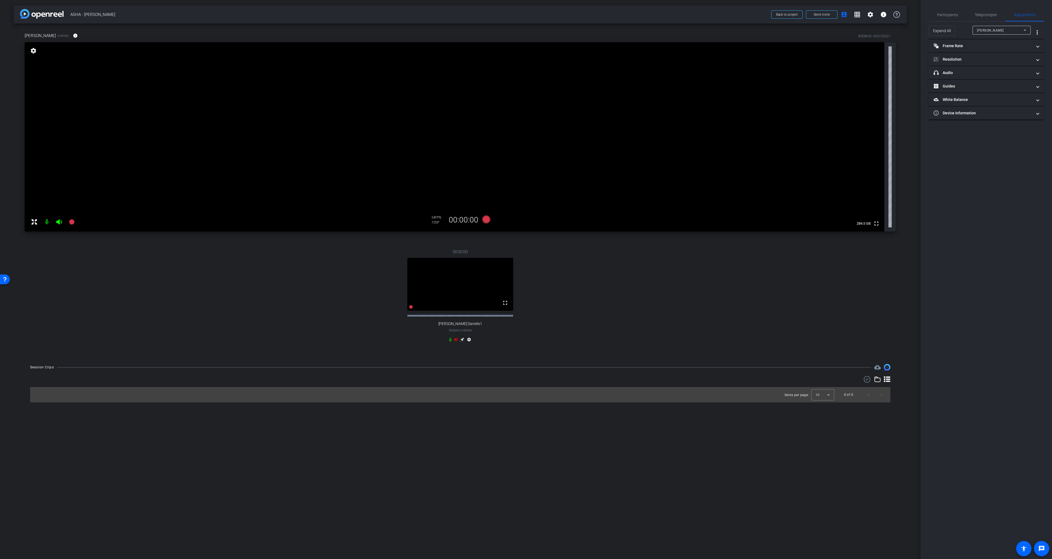
click at [462, 341] on icon at bounding box center [462, 339] width 4 height 4
click at [319, 260] on div "24 FPS 720P 00:00:00 fullscreen [PERSON_NAME] Subject - Chrome settings" at bounding box center [461, 296] width 872 height 113
click at [935, 9] on div "Participants" at bounding box center [948, 14] width 38 height 13
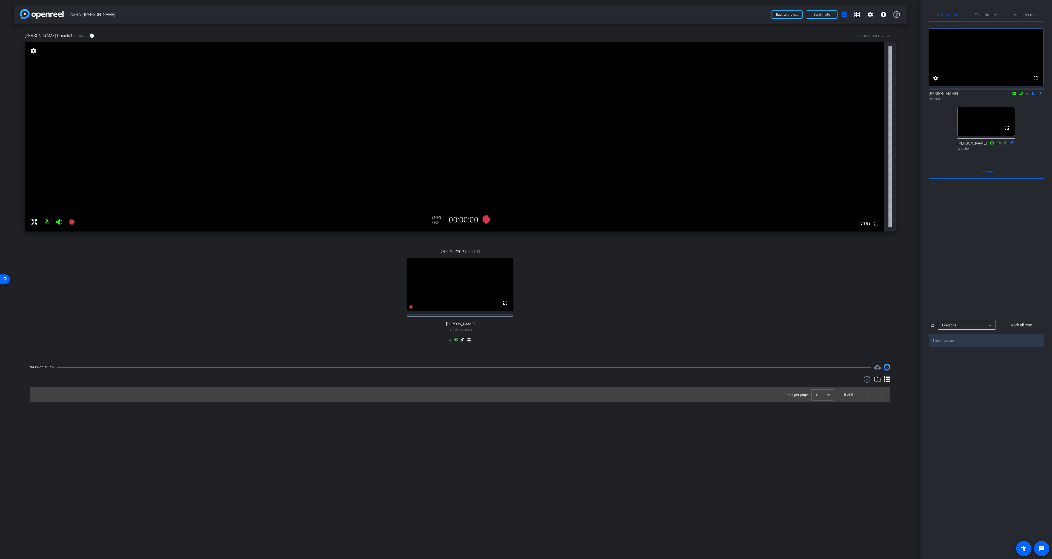
click at [489, 400] on div "Items per page: 10 0 of 0" at bounding box center [460, 394] width 861 height 15
click at [90, 35] on div "[PERSON_NAME] Daniels1 Chrome info ROOM ID: 693152621" at bounding box center [461, 35] width 872 height 13
click at [70, 221] on icon at bounding box center [71, 221] width 5 height 5
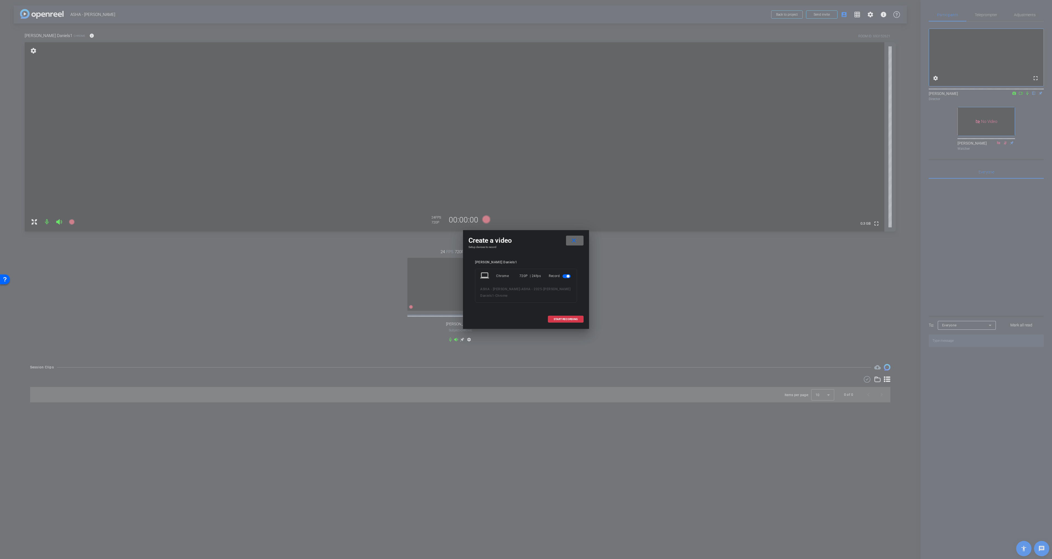
click at [571, 238] on mat-icon "close" at bounding box center [574, 240] width 7 height 7
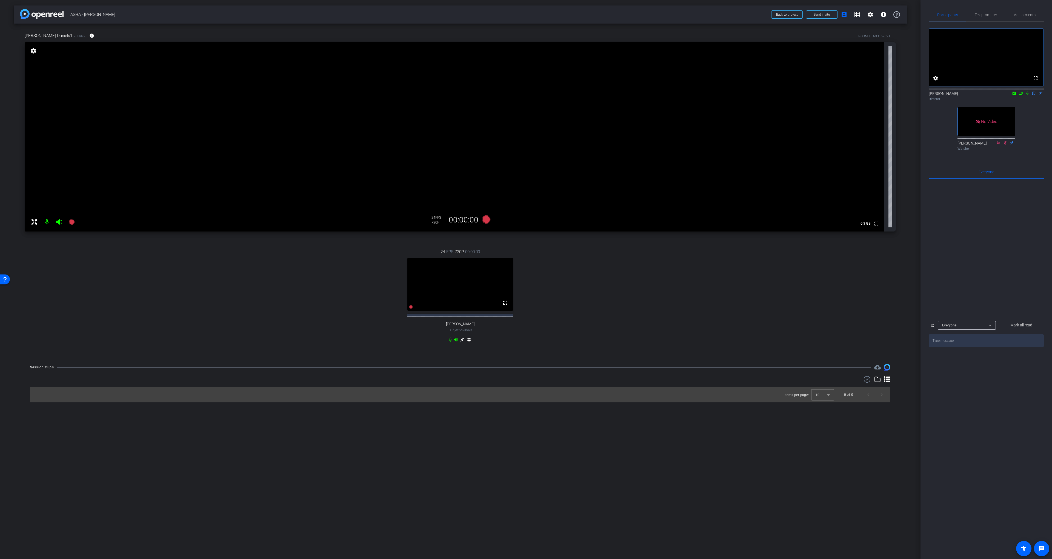
click at [587, 273] on div "24 FPS 720P 00:00:00 fullscreen [PERSON_NAME] Subject - Chrome settings" at bounding box center [461, 296] width 872 height 113
click at [280, 312] on div "24 FPS 720P 00:00:00 fullscreen [PERSON_NAME] Subject - Chrome settings" at bounding box center [461, 296] width 872 height 113
click at [488, 220] on icon at bounding box center [486, 219] width 8 height 8
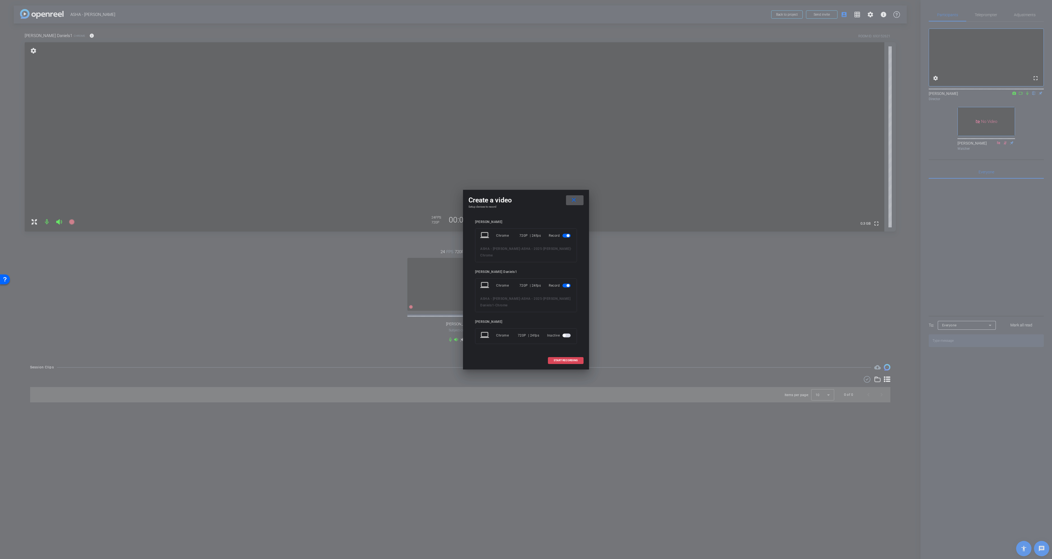
click at [568, 359] on span "START RECORDING" at bounding box center [566, 360] width 24 height 3
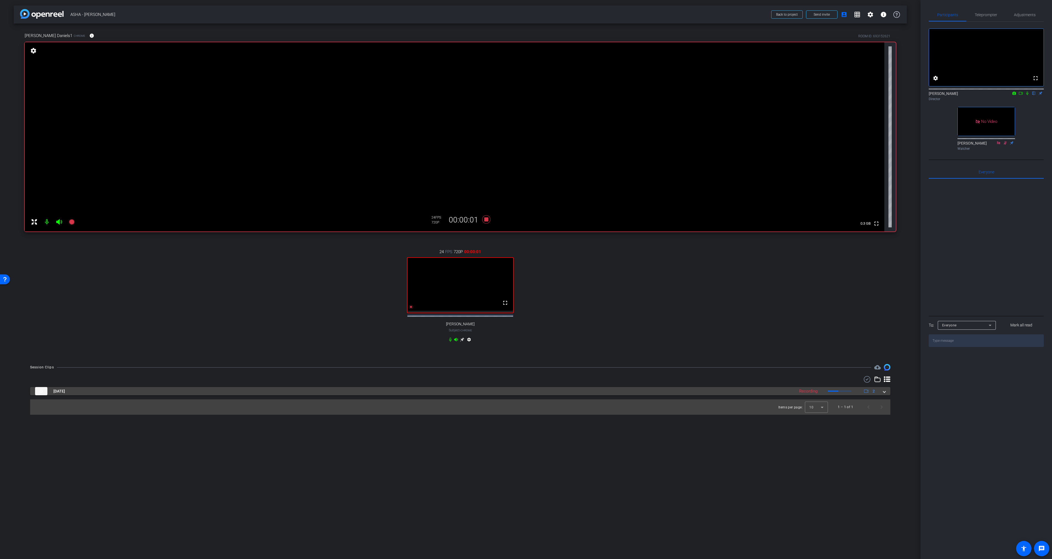
click at [591, 392] on mat-panel-title "[DATE]" at bounding box center [413, 391] width 757 height 8
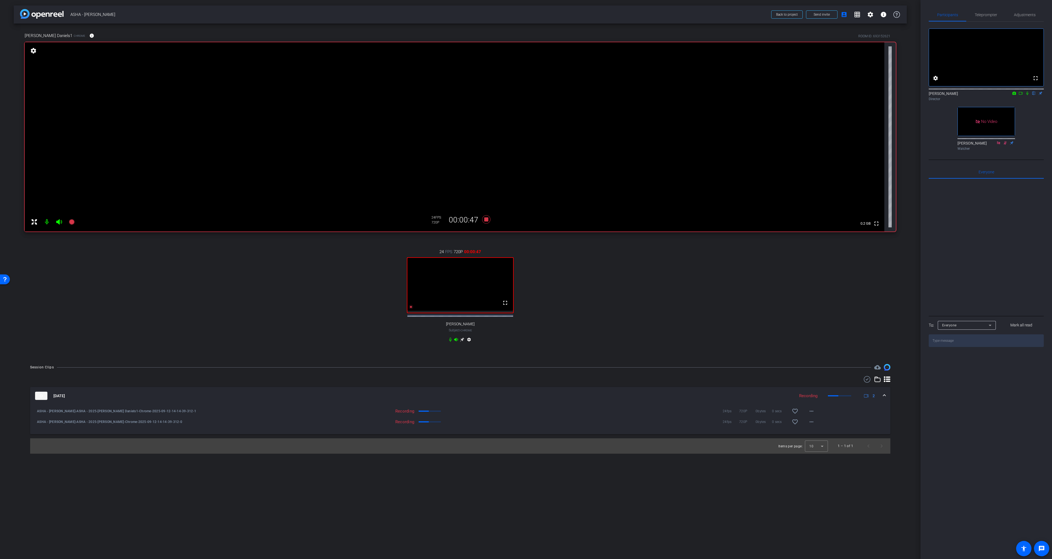
click at [599, 275] on div "24 FPS 720P 00:00:47 fullscreen [PERSON_NAME] Subject - Chrome settings" at bounding box center [461, 296] width 872 height 113
click at [486, 219] on icon at bounding box center [486, 219] width 8 height 8
click at [614, 296] on div "24 FPS 720P 00:00:00 fullscreen [PERSON_NAME] Subject - Chrome settings" at bounding box center [461, 296] width 872 height 113
click at [39, 414] on mat-icon "play_circle_outline" at bounding box center [36, 410] width 5 height 5
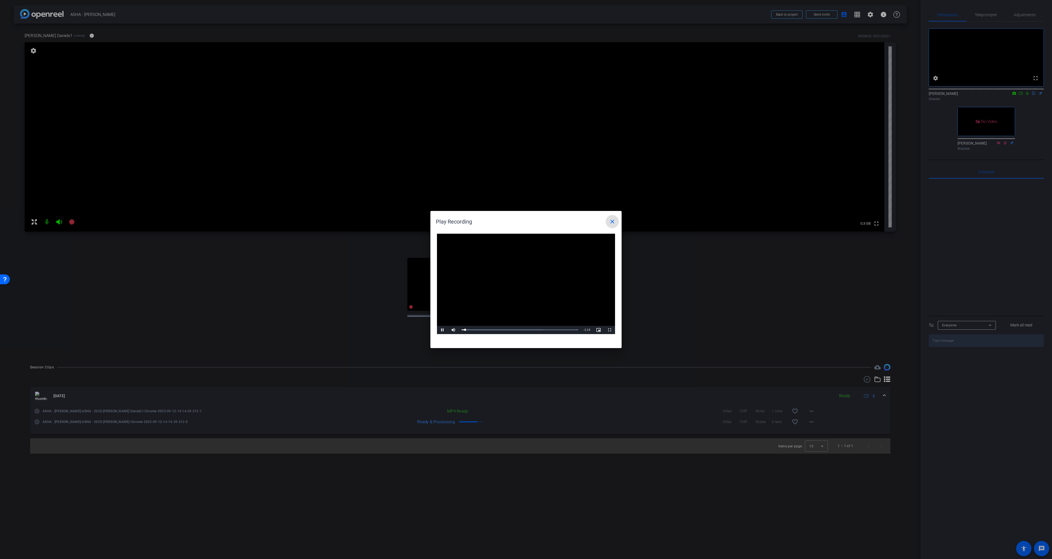
click at [1029, 101] on div at bounding box center [526, 279] width 1052 height 559
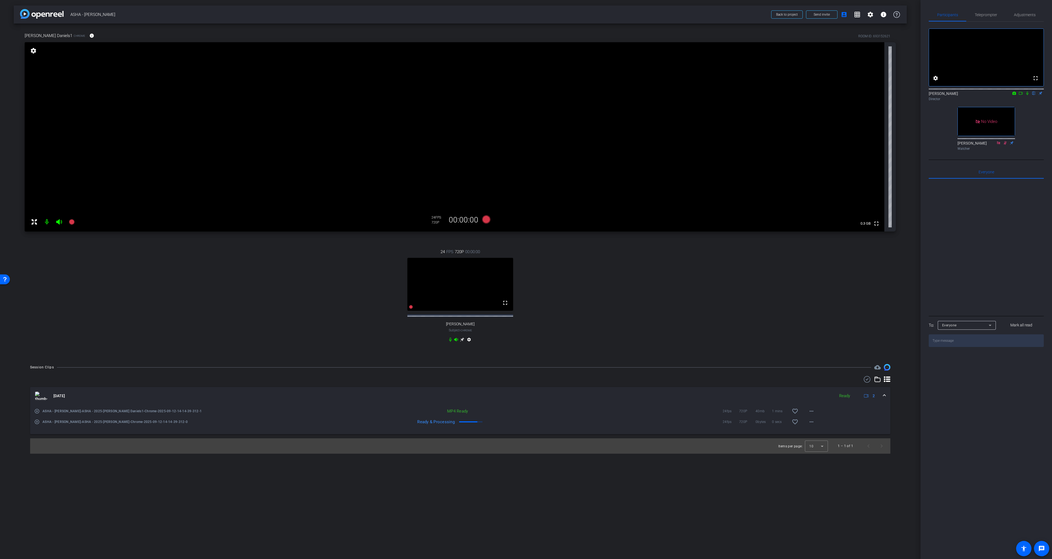
click at [1029, 95] on icon at bounding box center [1028, 94] width 2 height 4
click at [39, 414] on mat-icon "play_circle_outline" at bounding box center [36, 410] width 5 height 5
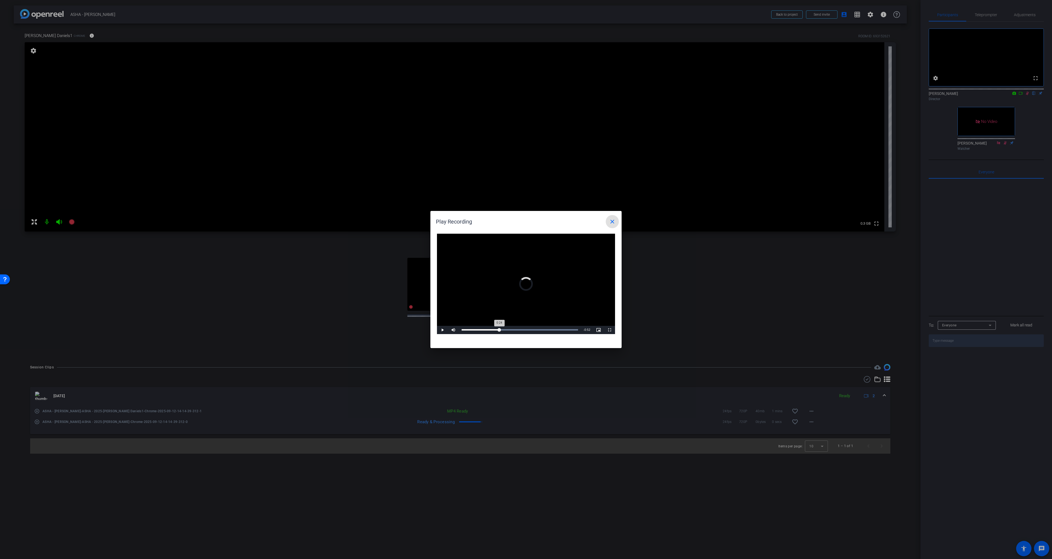
click at [500, 329] on div "Loaded : 100.00% 0:24 0:24" at bounding box center [520, 329] width 116 height 1
click at [528, 330] on div "Progress Bar" at bounding box center [520, 329] width 116 height 1
click at [538, 329] on div "Loaded : 100.00% 0:49 0:42" at bounding box center [520, 329] width 116 height 1
click at [611, 220] on mat-icon "close" at bounding box center [612, 221] width 7 height 7
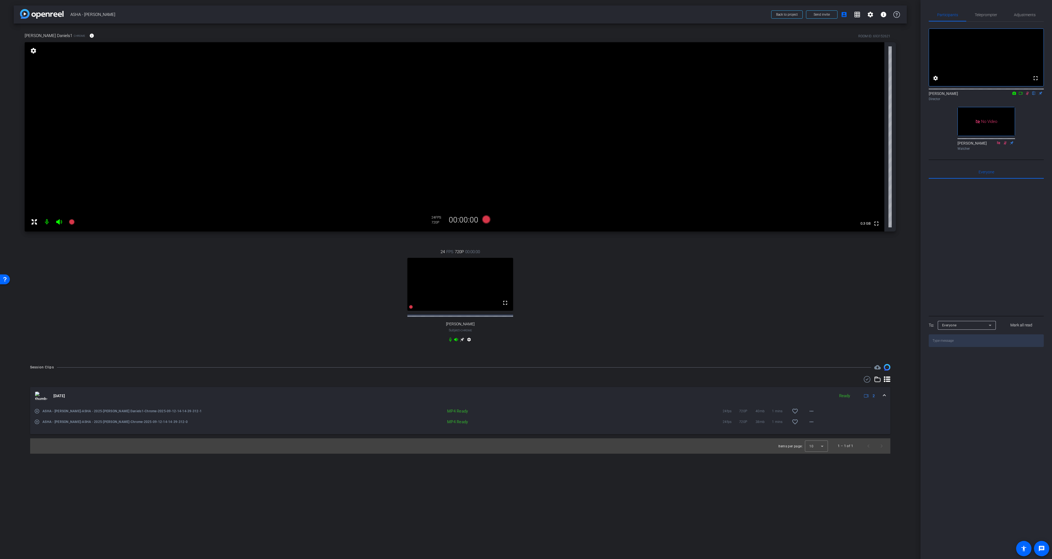
click at [37, 424] on mat-icon "play_circle_outline" at bounding box center [36, 421] width 5 height 5
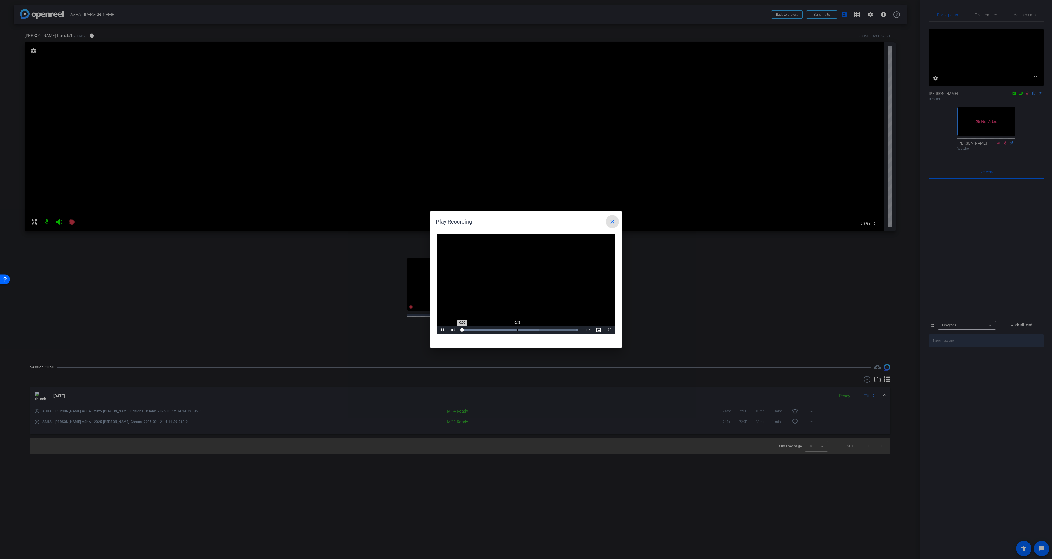
click at [518, 330] on div "Loaded : 100.00% 0:36 0:00" at bounding box center [520, 329] width 116 height 1
click at [611, 225] on span at bounding box center [612, 221] width 13 height 13
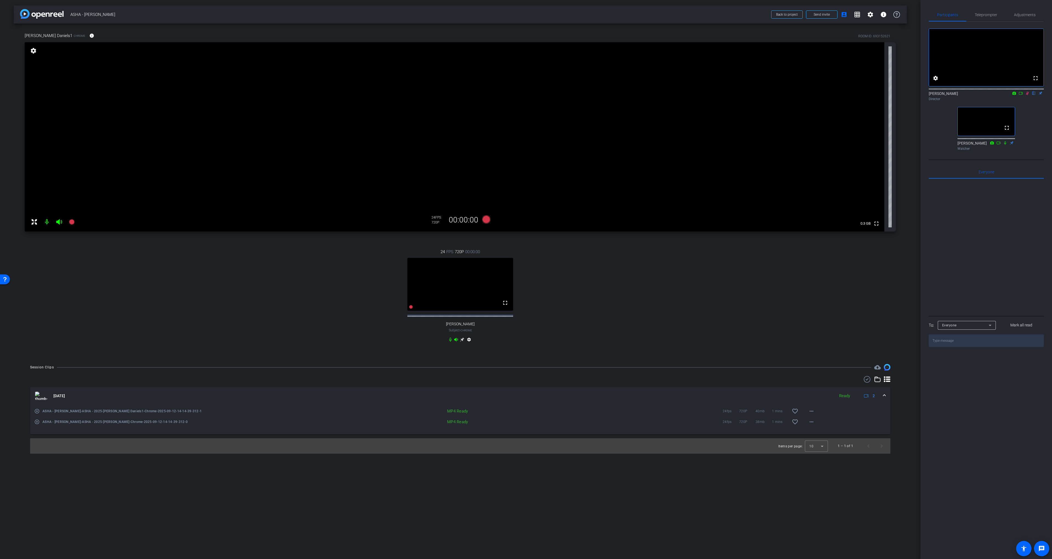
click at [1029, 95] on icon at bounding box center [1027, 94] width 3 height 4
click at [691, 254] on div "24 FPS 720P 00:00:00 fullscreen [PERSON_NAME] Subject - Chrome settings" at bounding box center [461, 296] width 872 height 113
click at [1028, 95] on icon at bounding box center [1028, 93] width 4 height 4
